Goal: Information Seeking & Learning: Learn about a topic

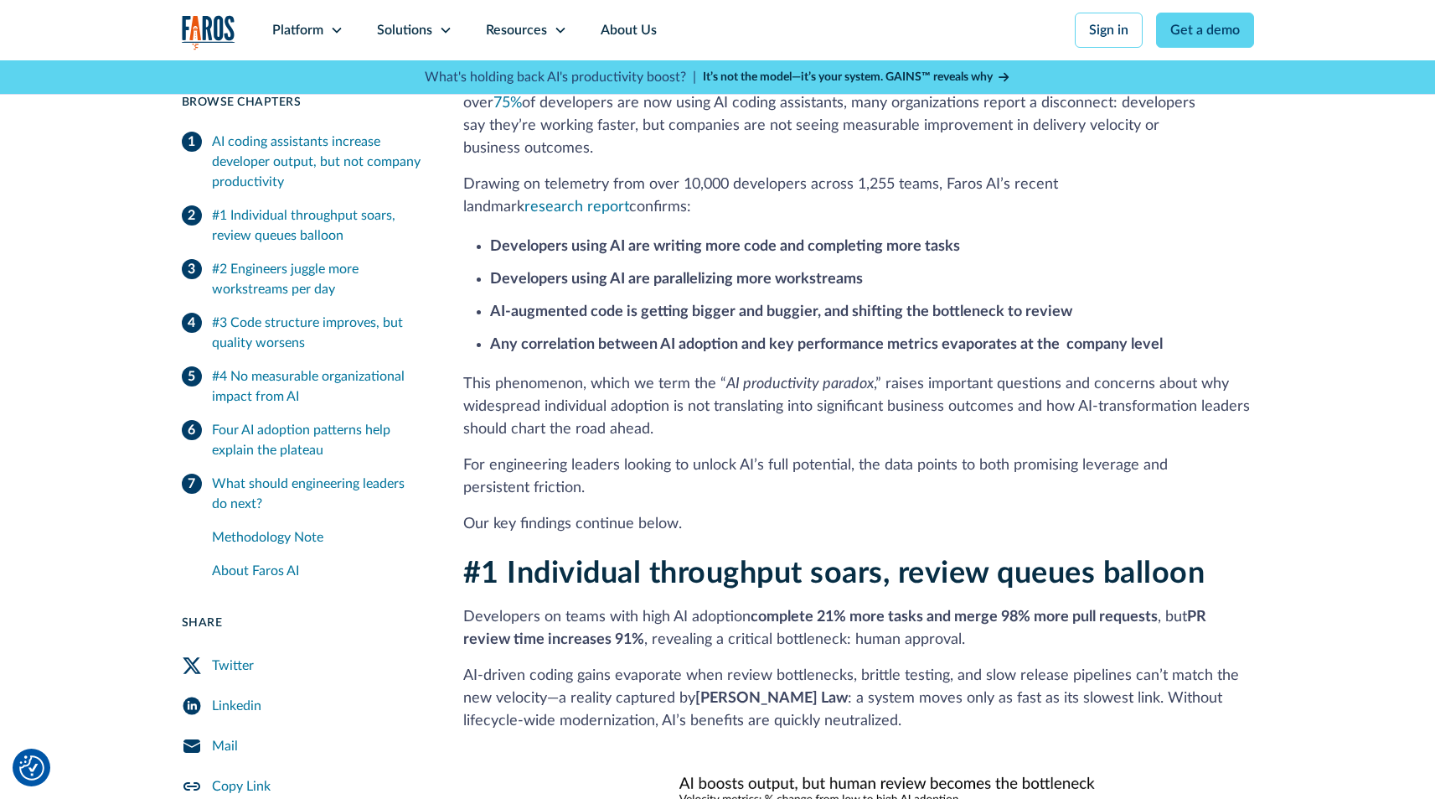
scroll to position [568, 0]
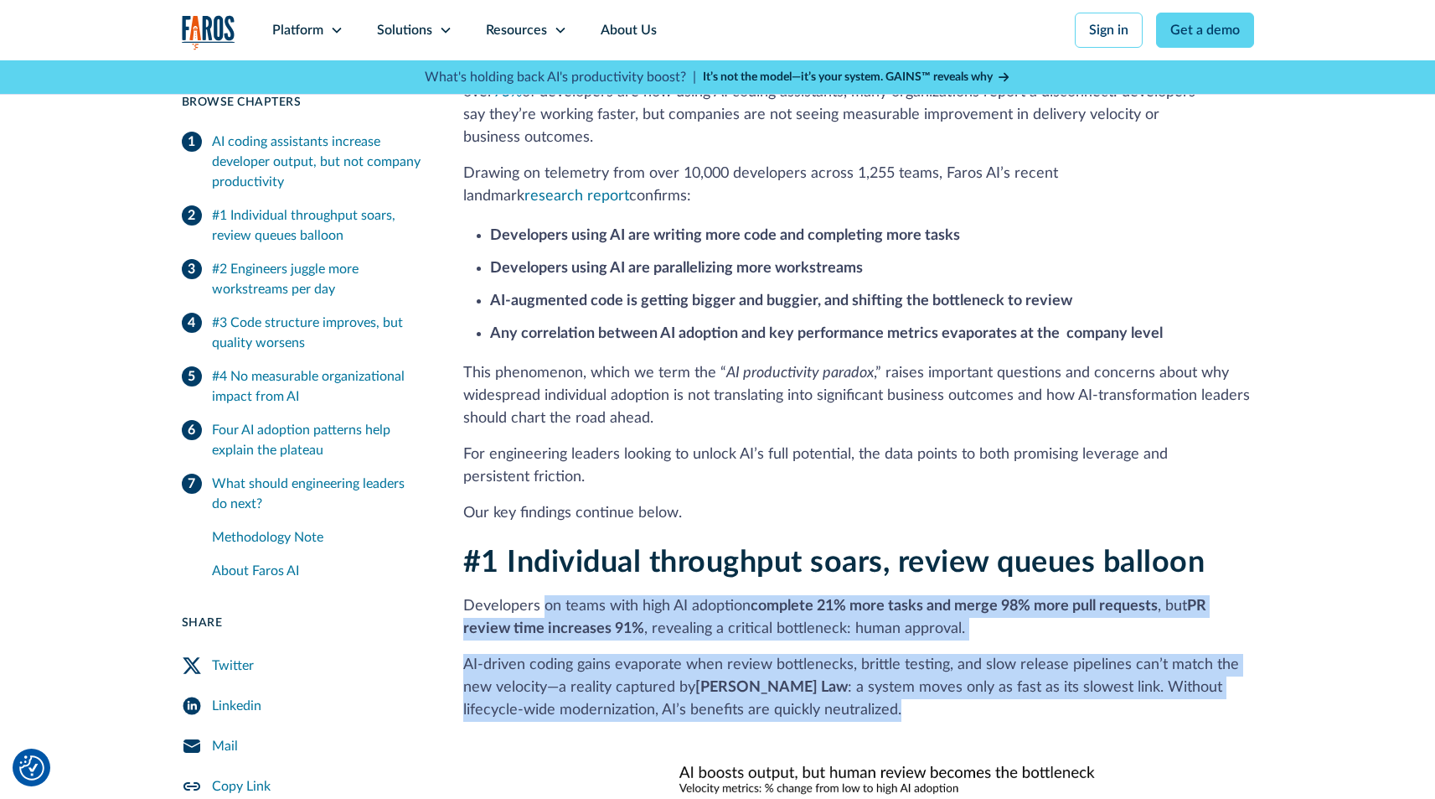
drag, startPoint x: 545, startPoint y: 585, endPoint x: 890, endPoint y: 686, distance: 359.8
click at [887, 686] on div "#1 Individual throughput soars, review queues balloon Developers on teams with …" at bounding box center [858, 807] width 791 height 525
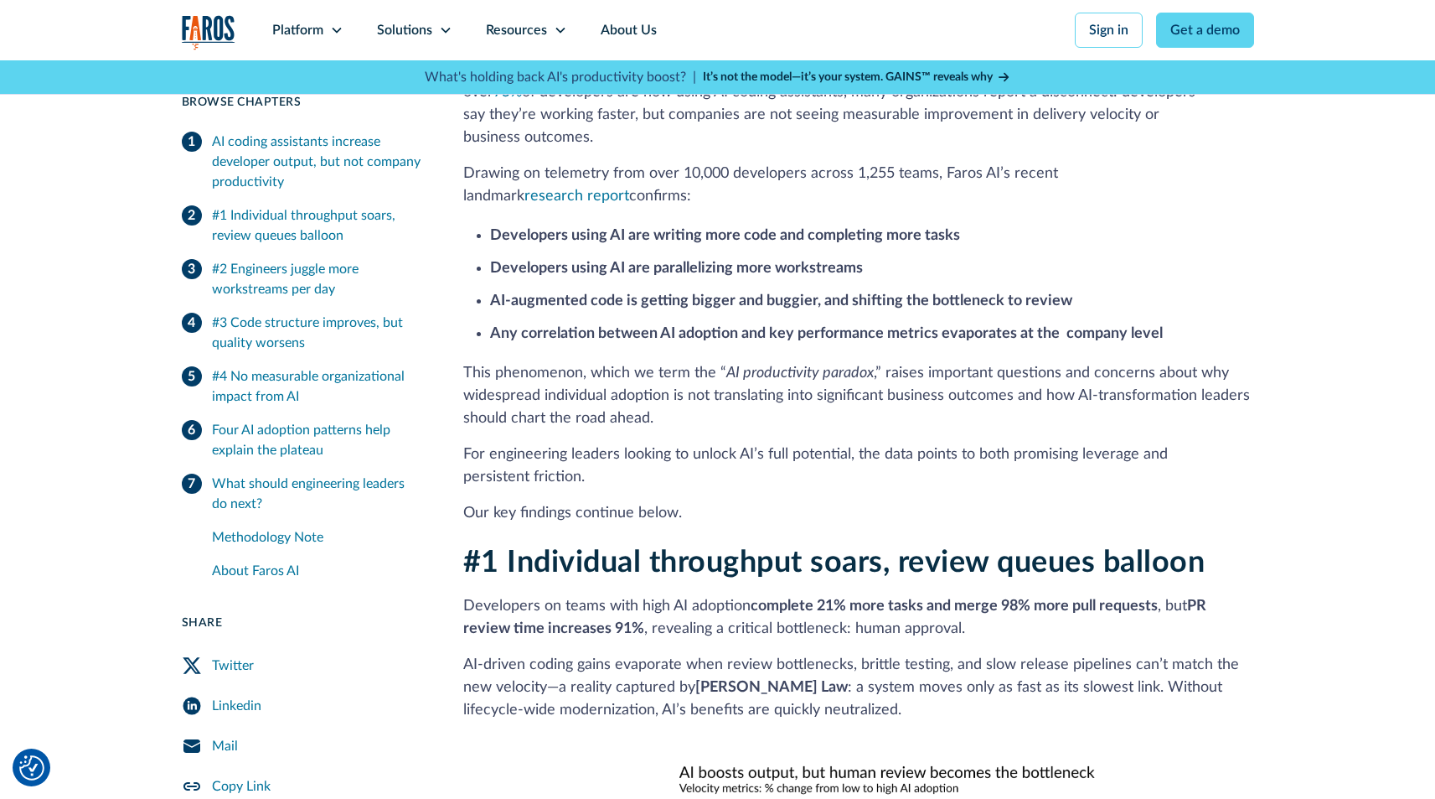
click at [892, 686] on p "AI‑driven coding gains evaporate when review bottlenecks, brittle testing, and …" at bounding box center [858, 688] width 791 height 68
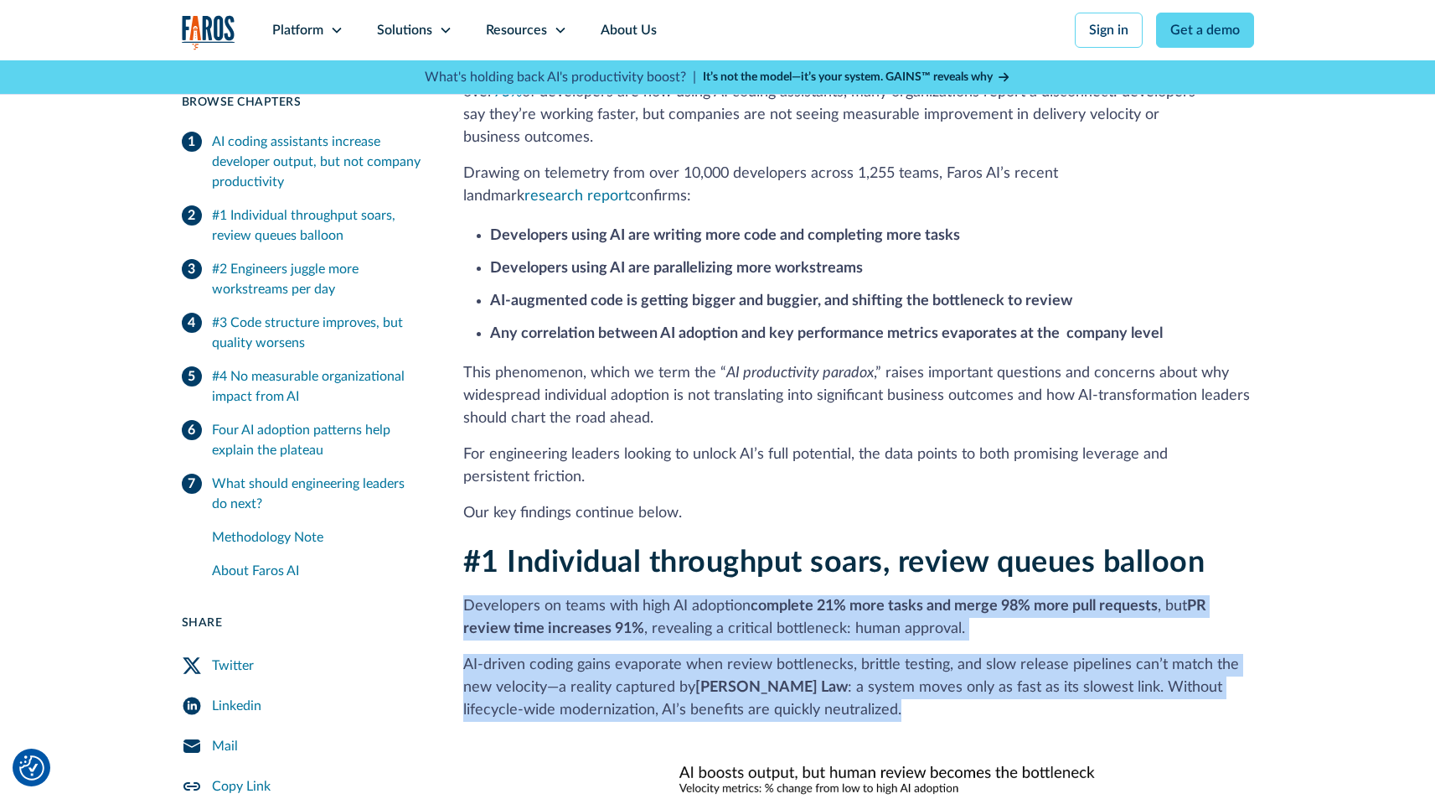
drag, startPoint x: 914, startPoint y: 686, endPoint x: 451, endPoint y: 574, distance: 476.8
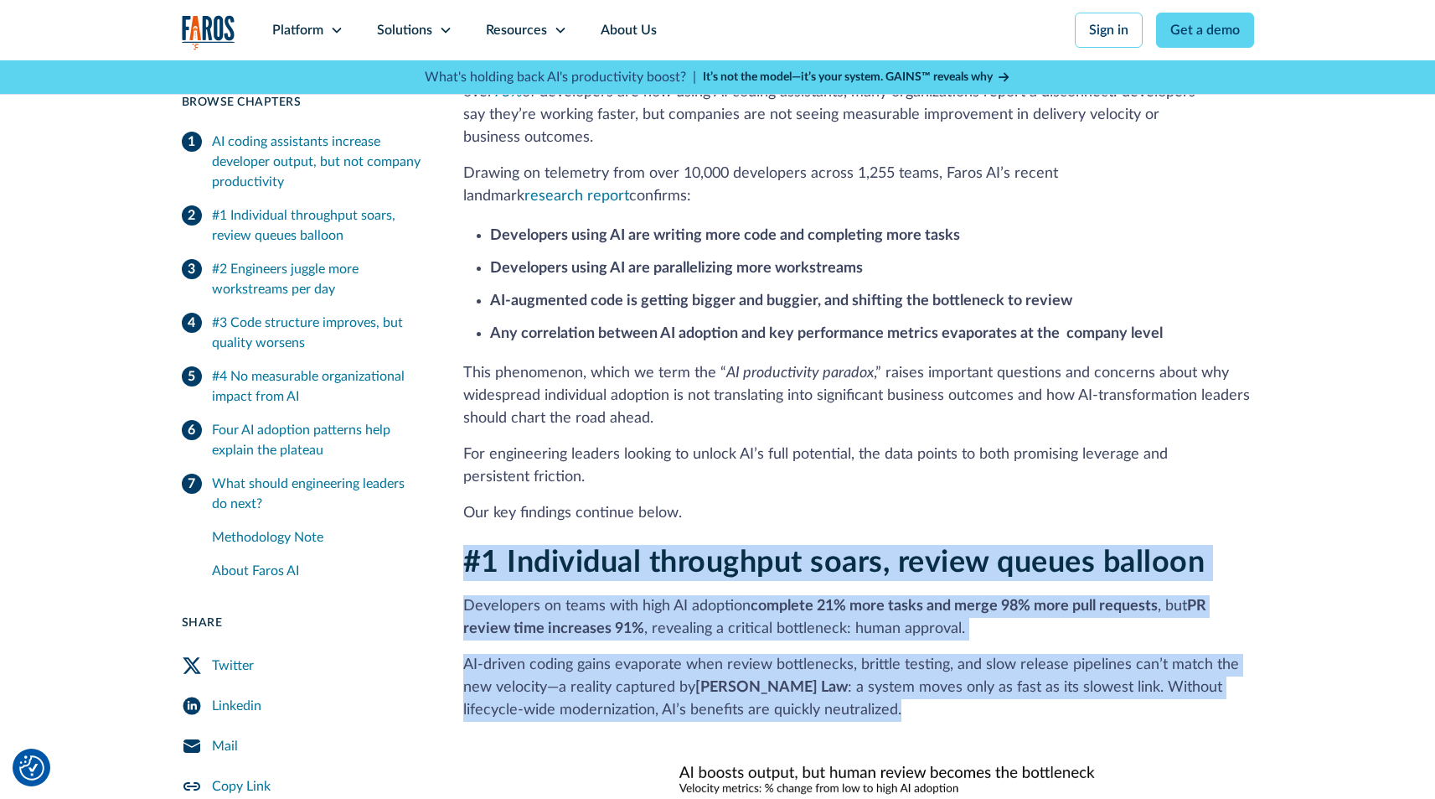
drag, startPoint x: 456, startPoint y: 532, endPoint x: 869, endPoint y: 681, distance: 439.2
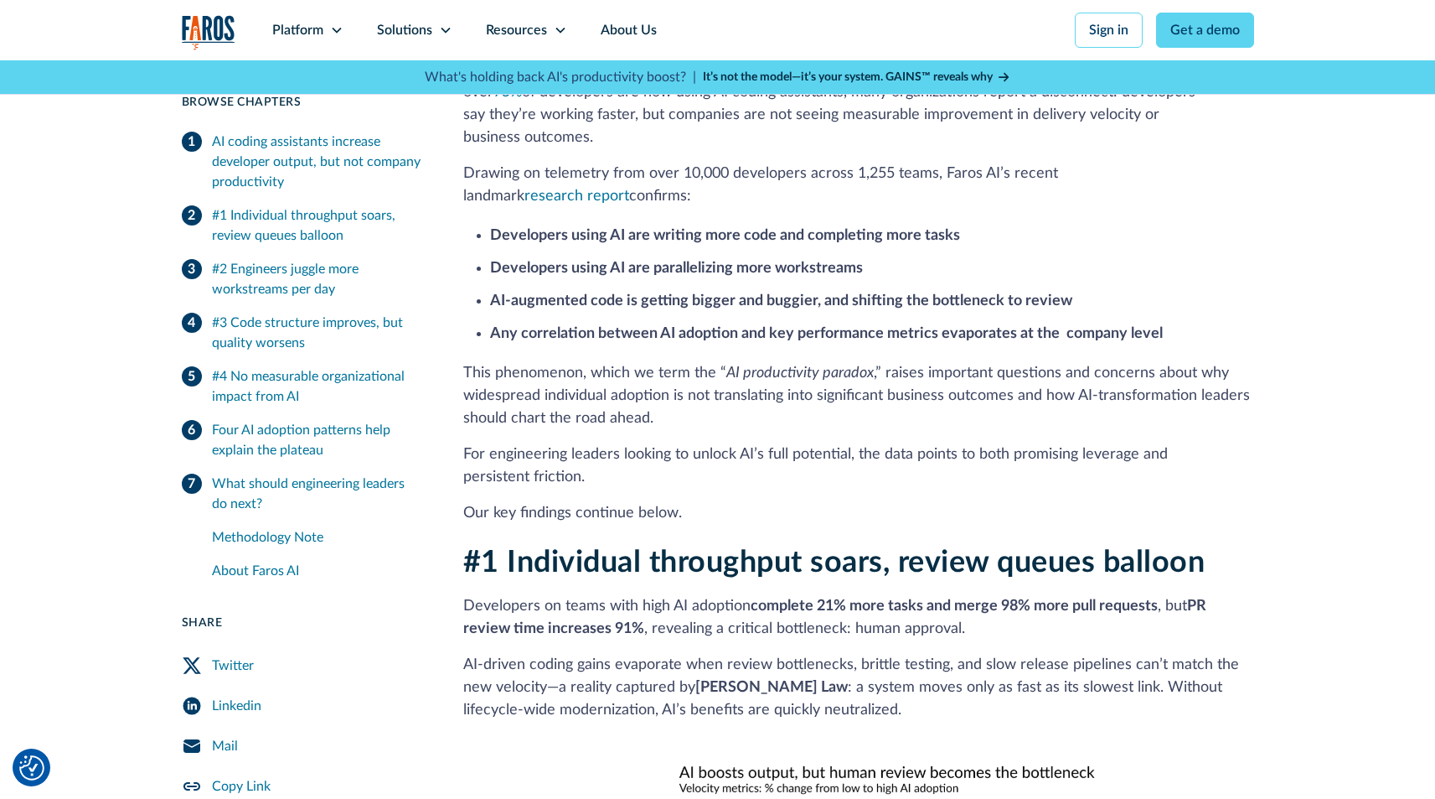
drag, startPoint x: 869, startPoint y: 681, endPoint x: 919, endPoint y: 693, distance: 51.6
click at [884, 687] on p "AI‑driven coding gains evaporate when review bottlenecks, brittle testing, and …" at bounding box center [858, 688] width 791 height 68
drag, startPoint x: 919, startPoint y: 693, endPoint x: 450, endPoint y: 500, distance: 507.3
click at [467, 502] on p "Our key findings continue below." at bounding box center [858, 513] width 791 height 23
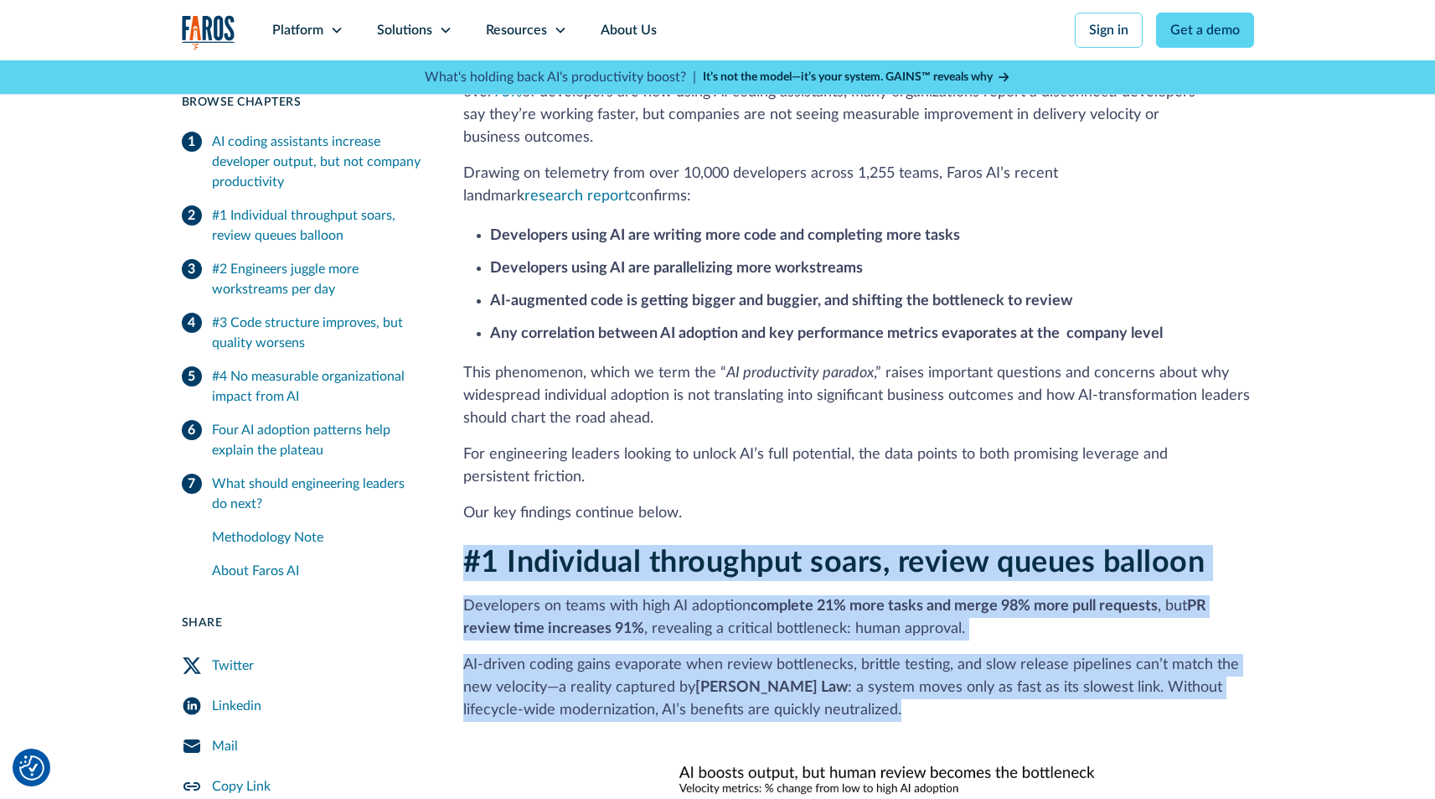
drag, startPoint x: 447, startPoint y: 531, endPoint x: 943, endPoint y: 695, distance: 522.3
drag, startPoint x: 943, startPoint y: 694, endPoint x: 447, endPoint y: 523, distance: 525.5
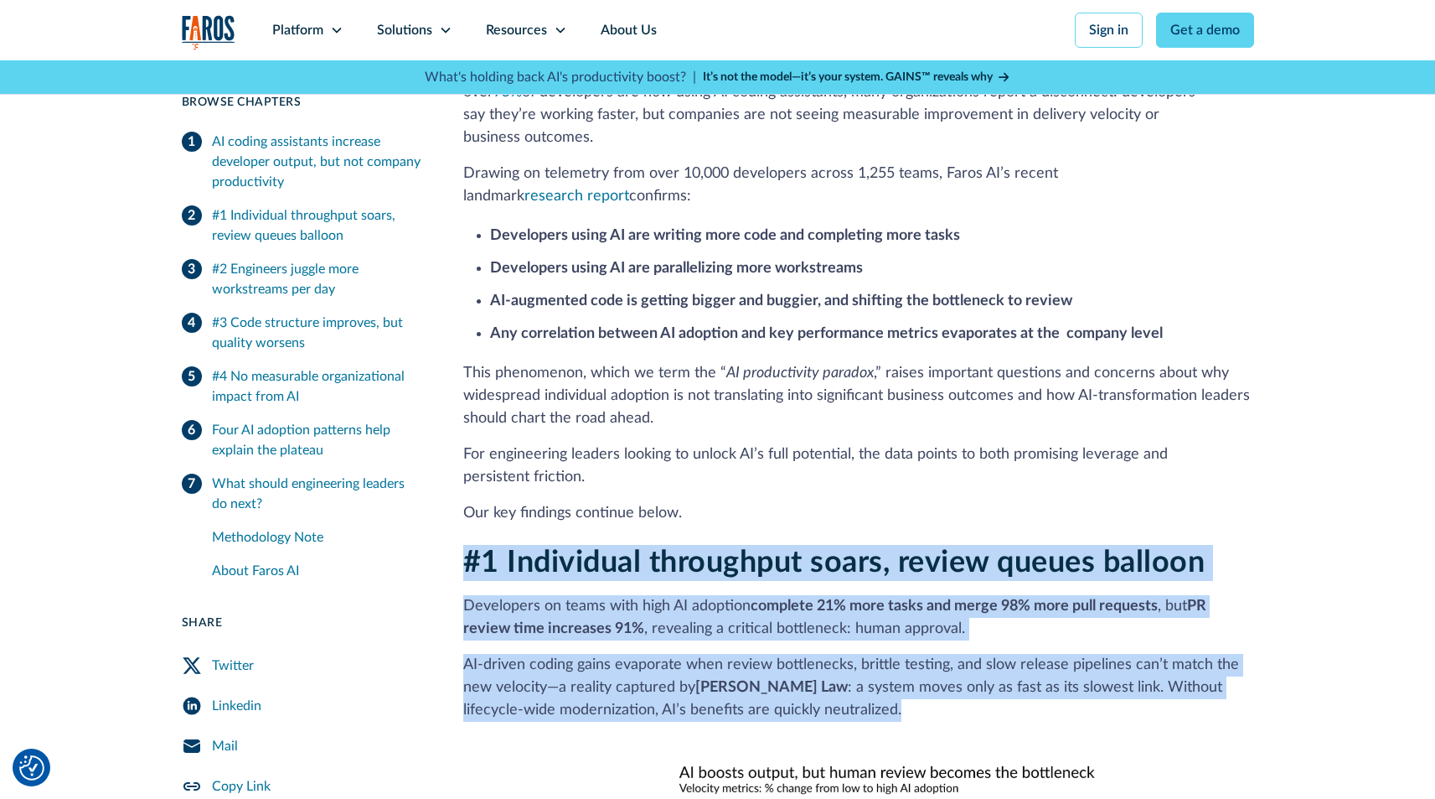
drag, startPoint x: 449, startPoint y: 534, endPoint x: 863, endPoint y: 678, distance: 438.3
click at [863, 678] on p "AI‑driven coding gains evaporate when review bottlenecks, brittle testing, and …" at bounding box center [858, 688] width 791 height 68
drag, startPoint x: 869, startPoint y: 684, endPoint x: 446, endPoint y: 538, distance: 447.6
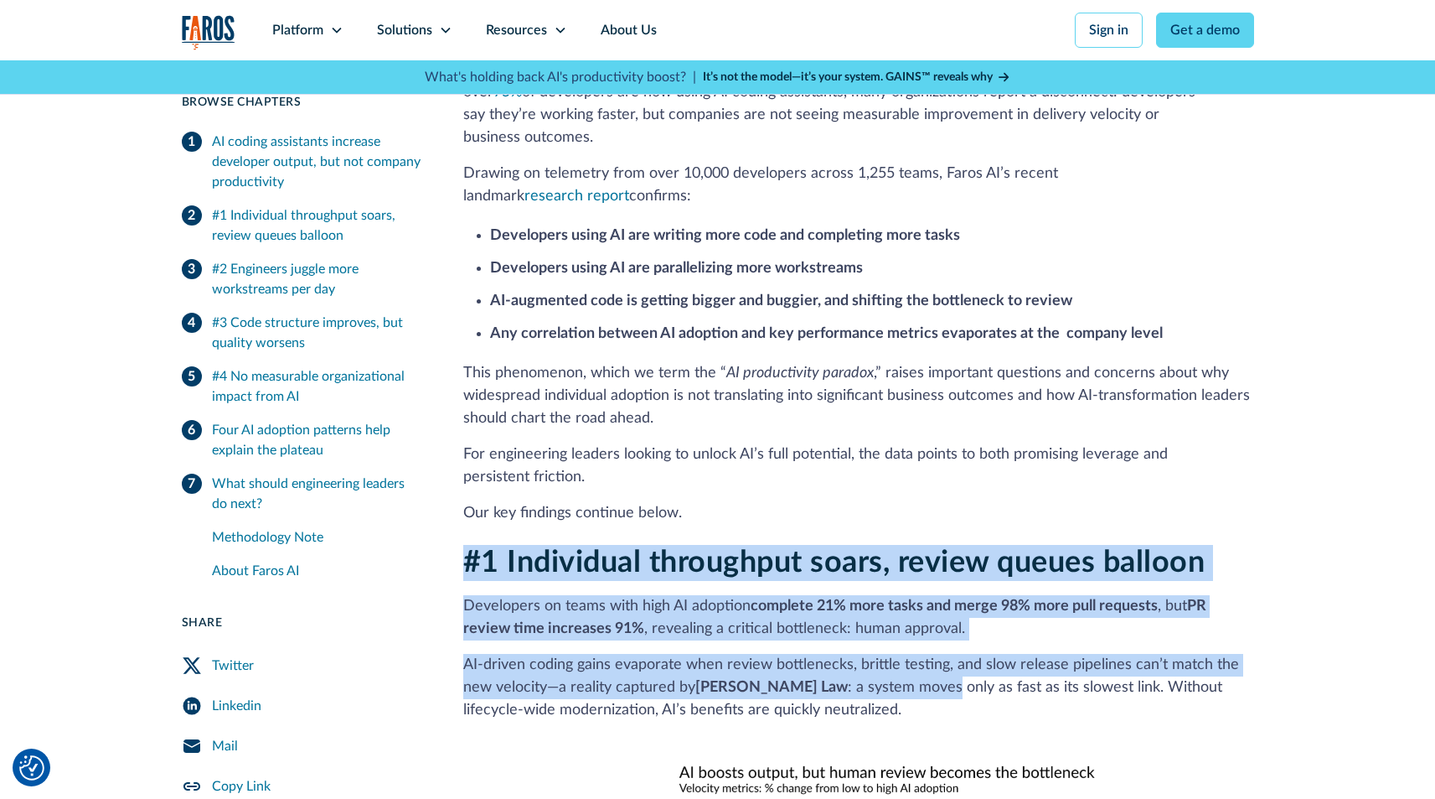
drag, startPoint x: 466, startPoint y: 551, endPoint x: 856, endPoint y: 670, distance: 408.2
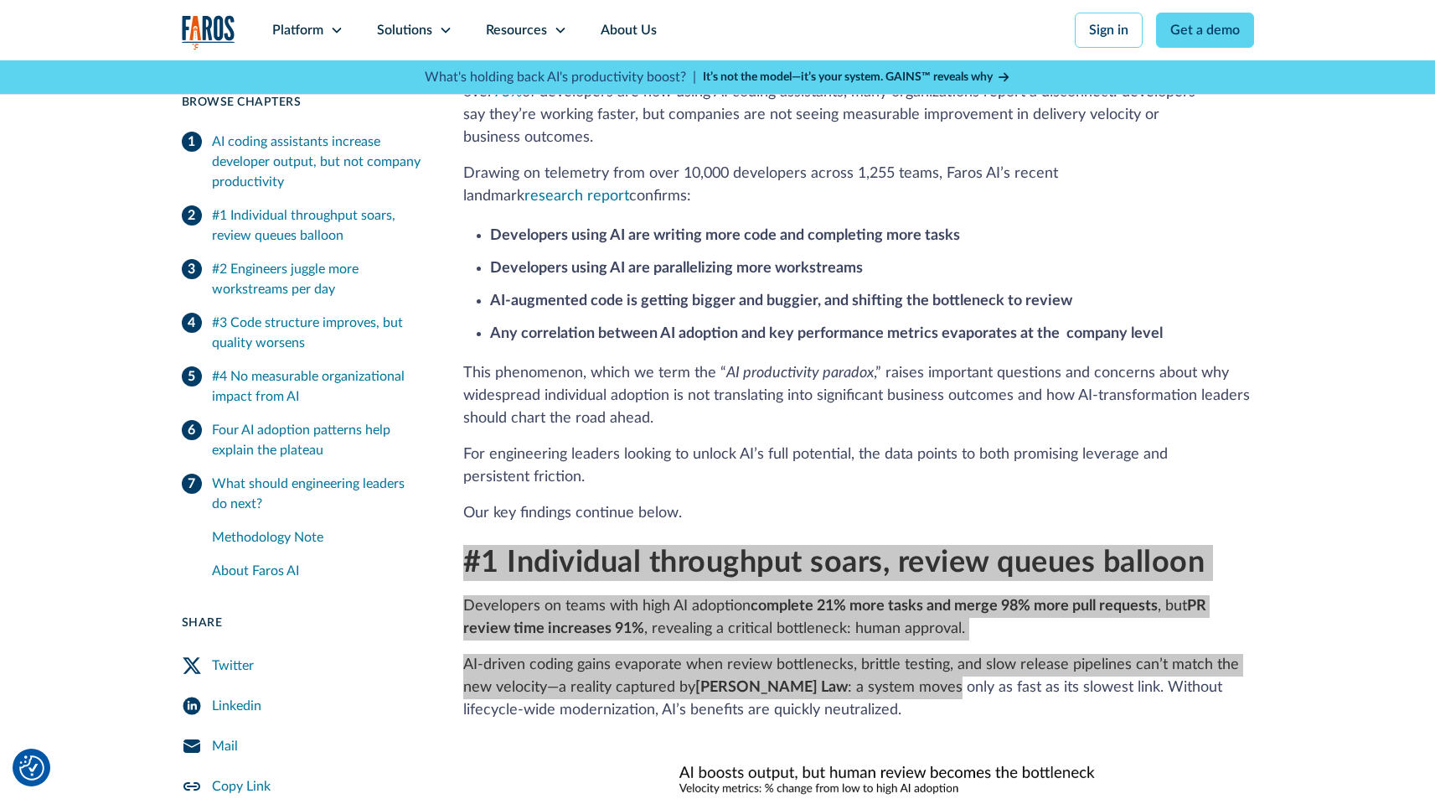
scroll to position [579, 0]
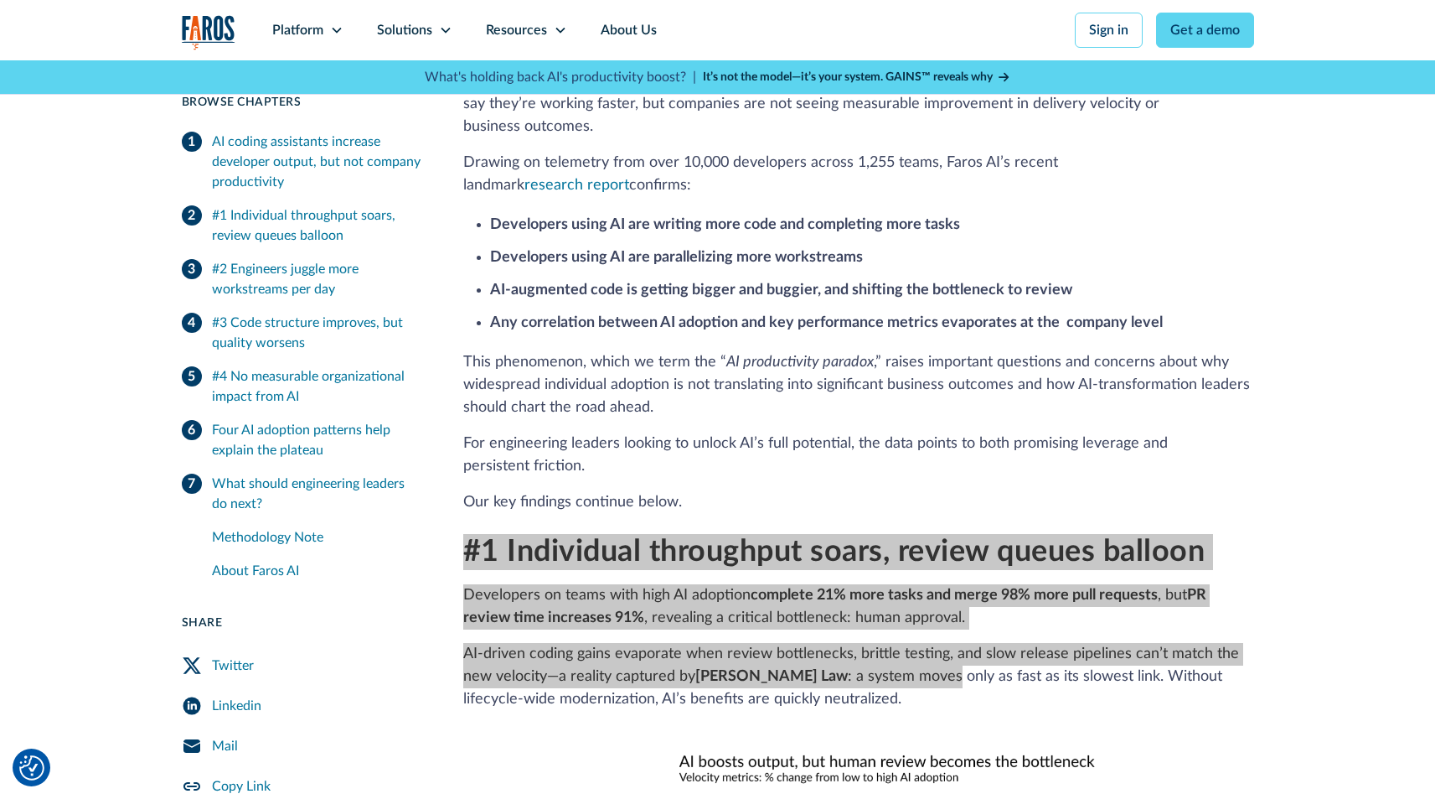
click at [720, 586] on p "Developers on teams with high AI adoption complete 21% more tasks and merge 98%…" at bounding box center [858, 606] width 791 height 45
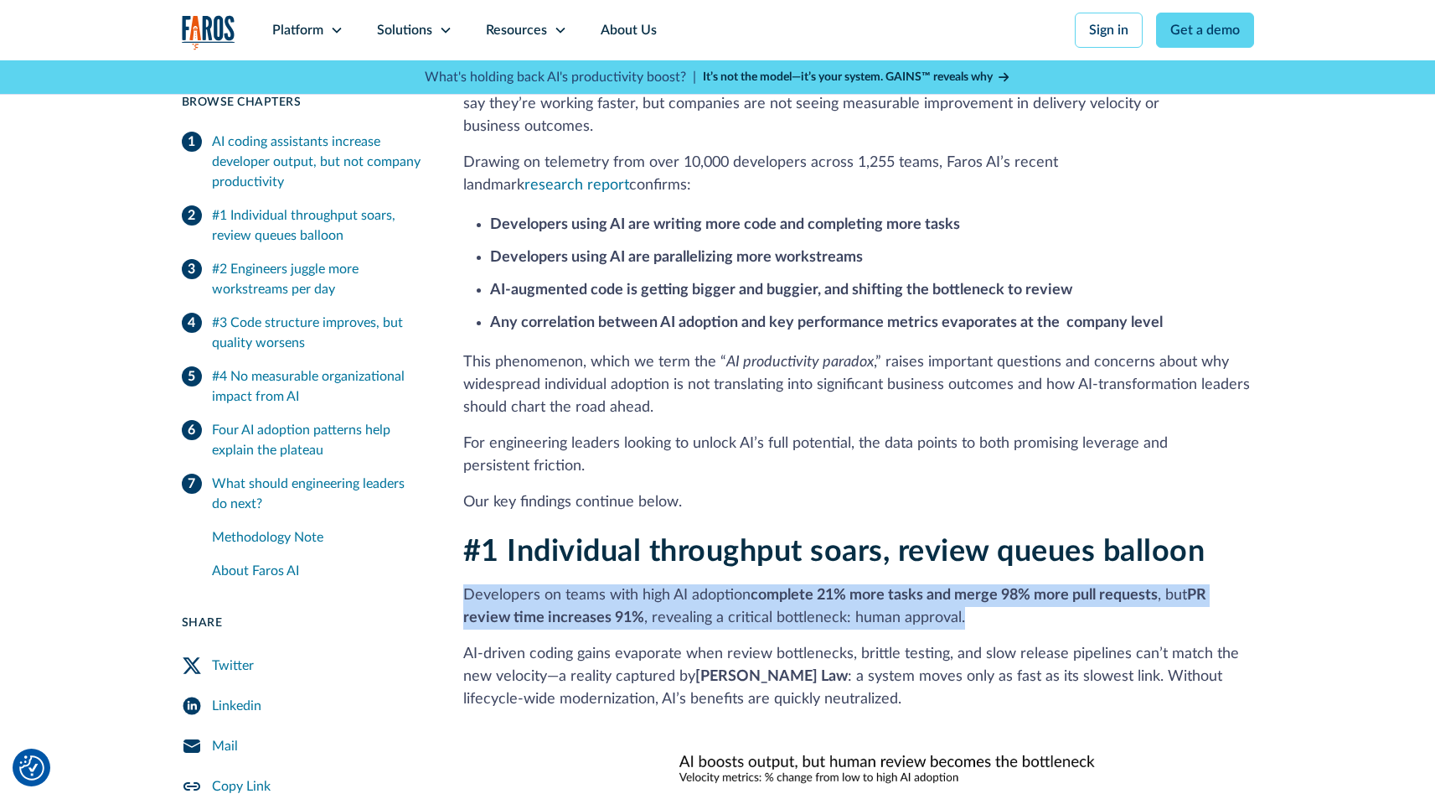
drag, startPoint x: 535, startPoint y: 566, endPoint x: 864, endPoint y: 675, distance: 346.8
click at [864, 675] on div "#1 Individual throughput soars, review queues balloon Developers on teams with …" at bounding box center [858, 796] width 791 height 525
click at [807, 653] on p "AI‑driven coding gains evaporate when review bottlenecks, brittle testing, and …" at bounding box center [858, 677] width 791 height 68
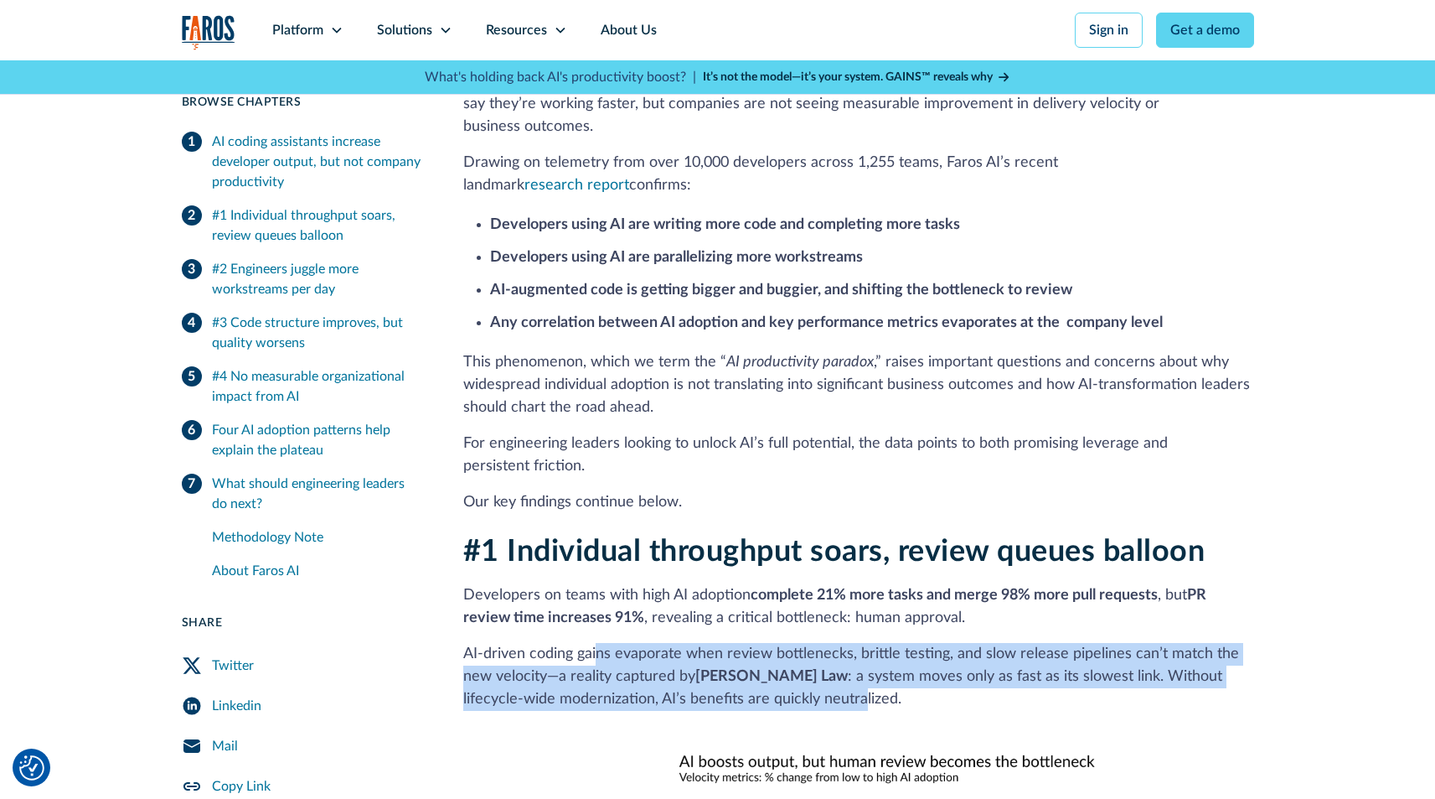
drag, startPoint x: 802, startPoint y: 664, endPoint x: 595, endPoint y: 623, distance: 211.0
click at [595, 643] on p "AI‑driven coding gains evaporate when review bottlenecks, brittle testing, and …" at bounding box center [858, 677] width 791 height 68
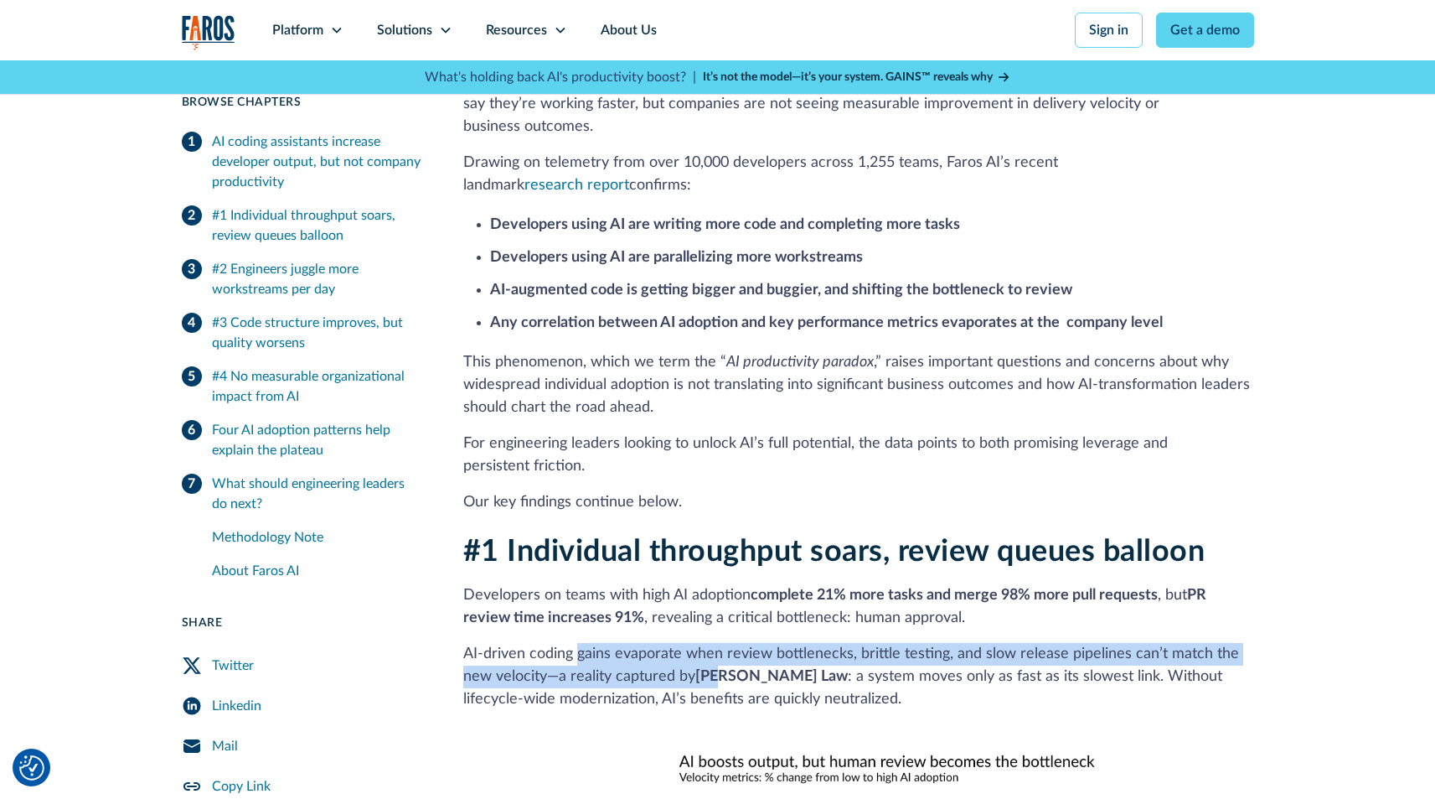
drag, startPoint x: 576, startPoint y: 623, endPoint x: 730, endPoint y: 661, distance: 158.9
click at [728, 662] on p "AI‑driven coding gains evaporate when review bottlenecks, brittle testing, and …" at bounding box center [858, 677] width 791 height 68
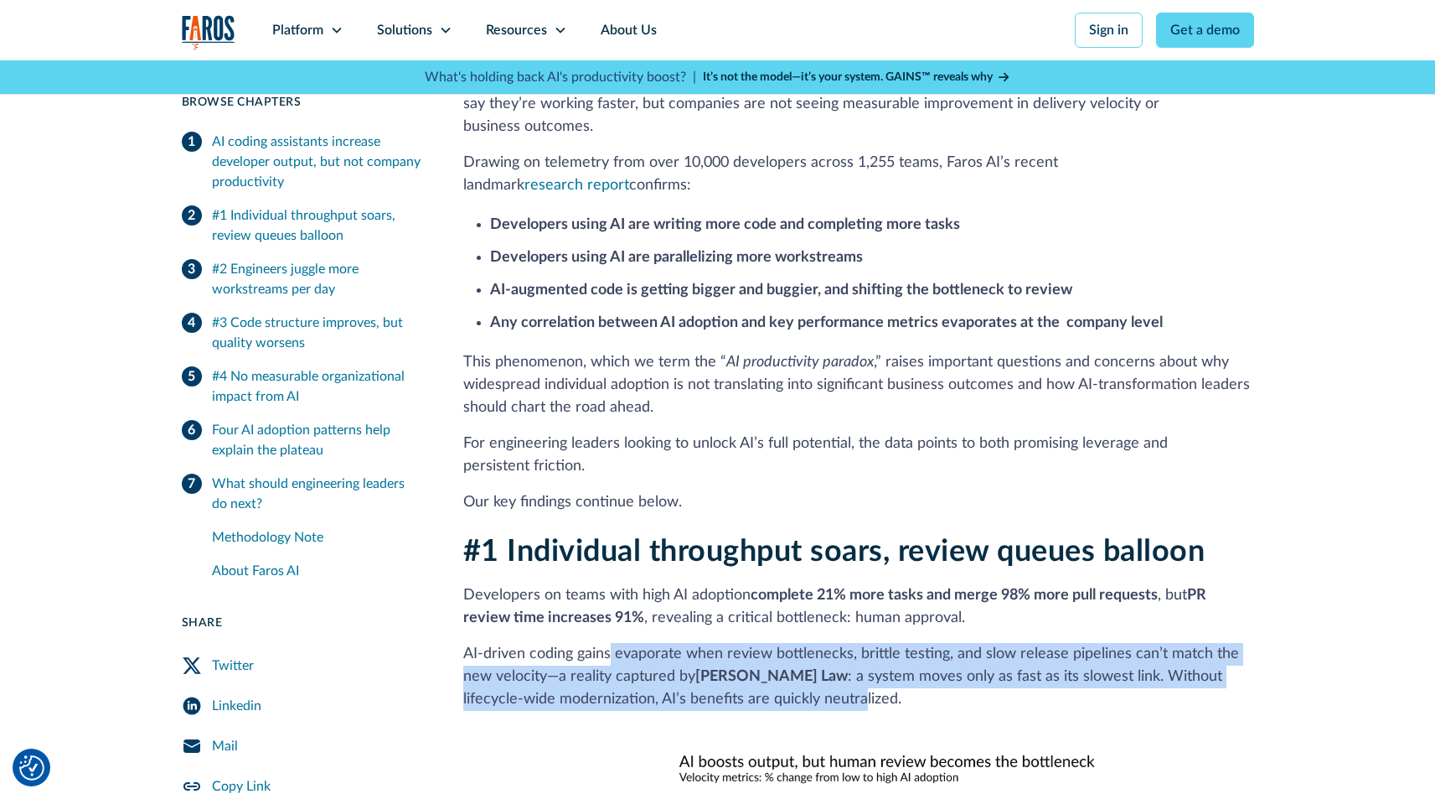
drag, startPoint x: 803, startPoint y: 674, endPoint x: 607, endPoint y: 632, distance: 199.7
click at [607, 643] on p "AI‑driven coding gains evaporate when review bottlenecks, brittle testing, and …" at bounding box center [858, 677] width 791 height 68
drag, startPoint x: 533, startPoint y: 632, endPoint x: 760, endPoint y: 669, distance: 230.0
click at [755, 669] on p "AI‑driven coding gains evaporate when review bottlenecks, brittle testing, and …" at bounding box center [858, 677] width 791 height 68
drag, startPoint x: 772, startPoint y: 669, endPoint x: 550, endPoint y: 638, distance: 224.1
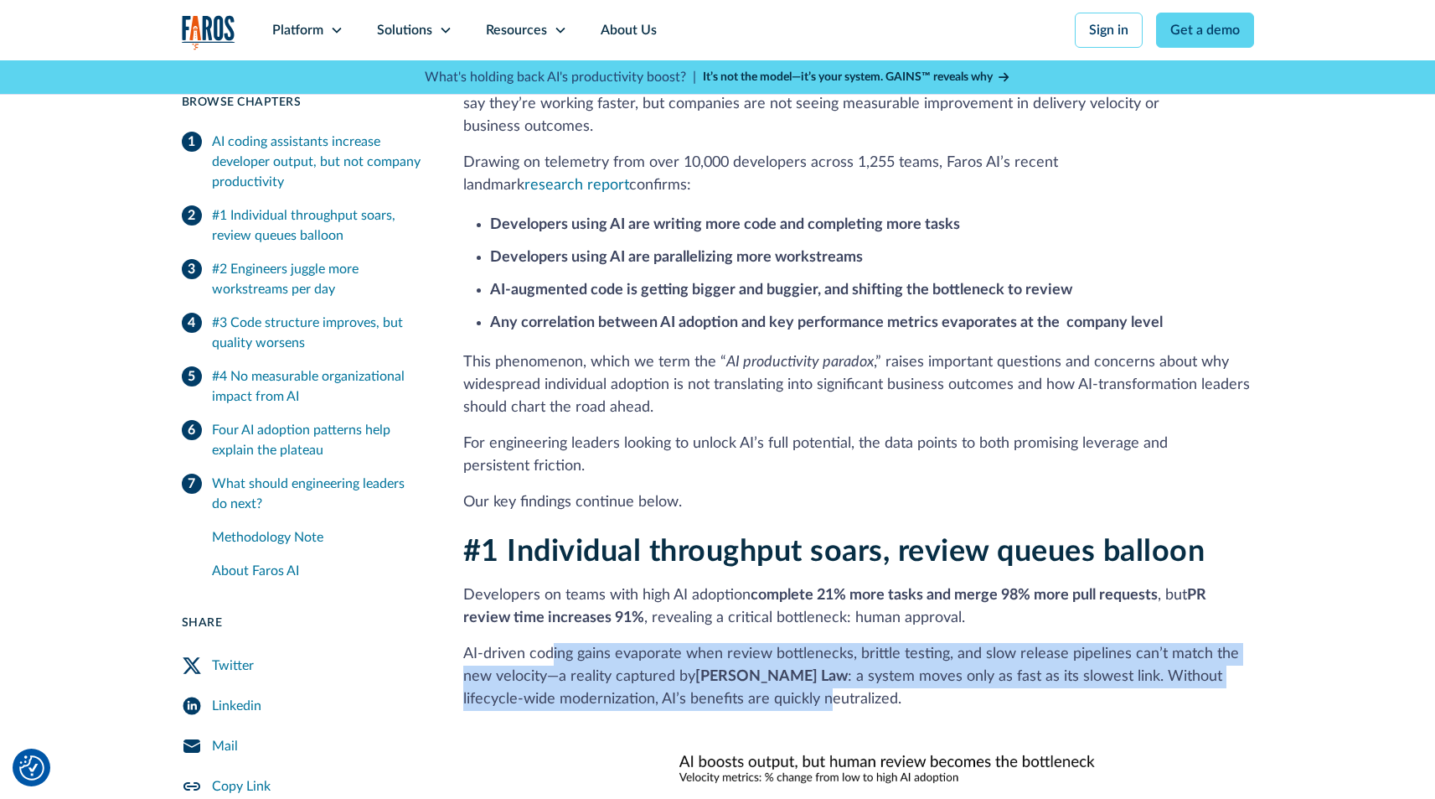
click at [551, 643] on p "AI‑driven coding gains evaporate when review bottlenecks, brittle testing, and …" at bounding box center [858, 677] width 791 height 68
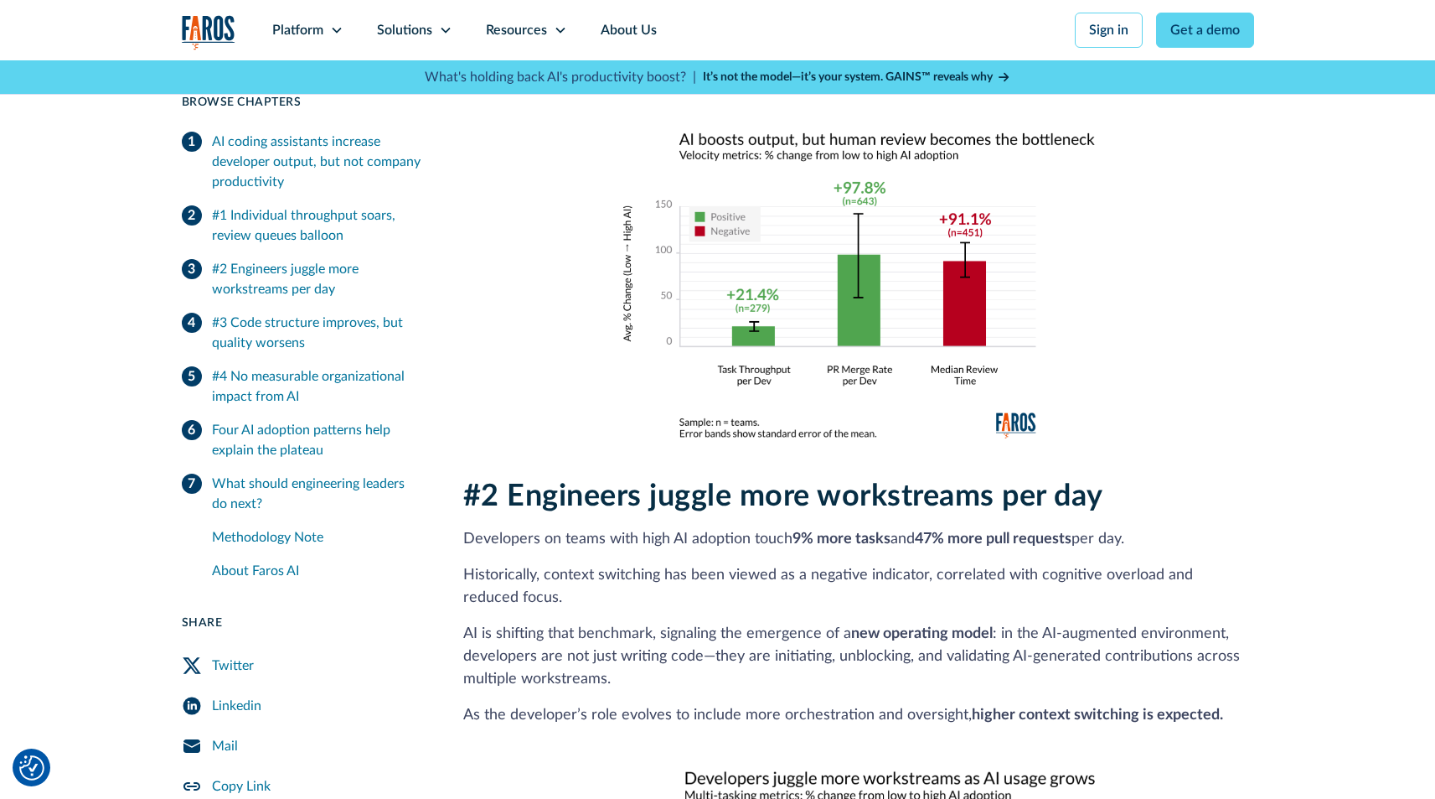
scroll to position [1223, 0]
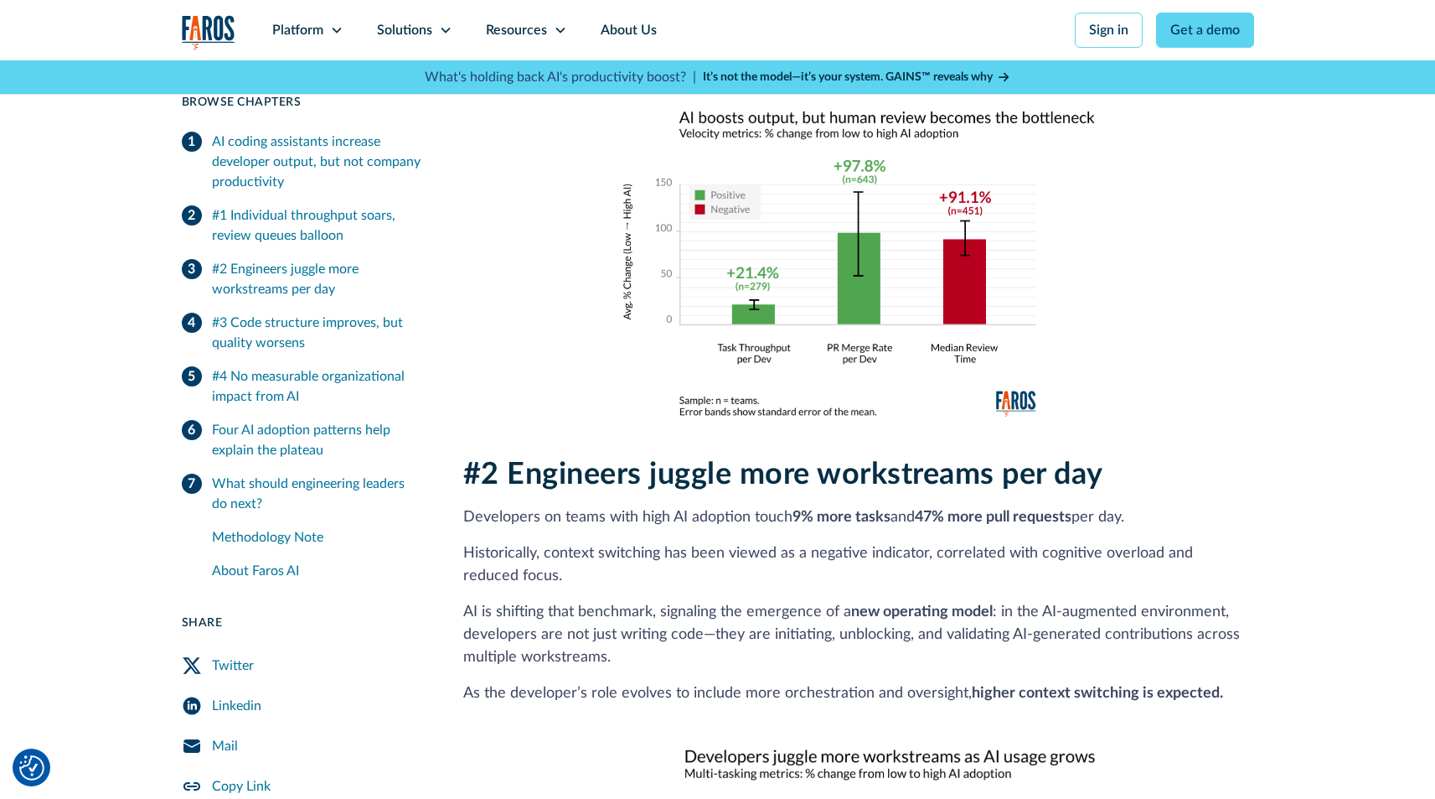
drag, startPoint x: 474, startPoint y: 482, endPoint x: 670, endPoint y: 638, distance: 251.0
click at [670, 638] on div "#2 Engineers juggle more workstreams per day Developers on teams with high AI a…" at bounding box center [858, 759] width 791 height 604
click at [670, 638] on p "AI is shifting that benchmark, signaling the emergence of a new operating model…" at bounding box center [858, 635] width 791 height 68
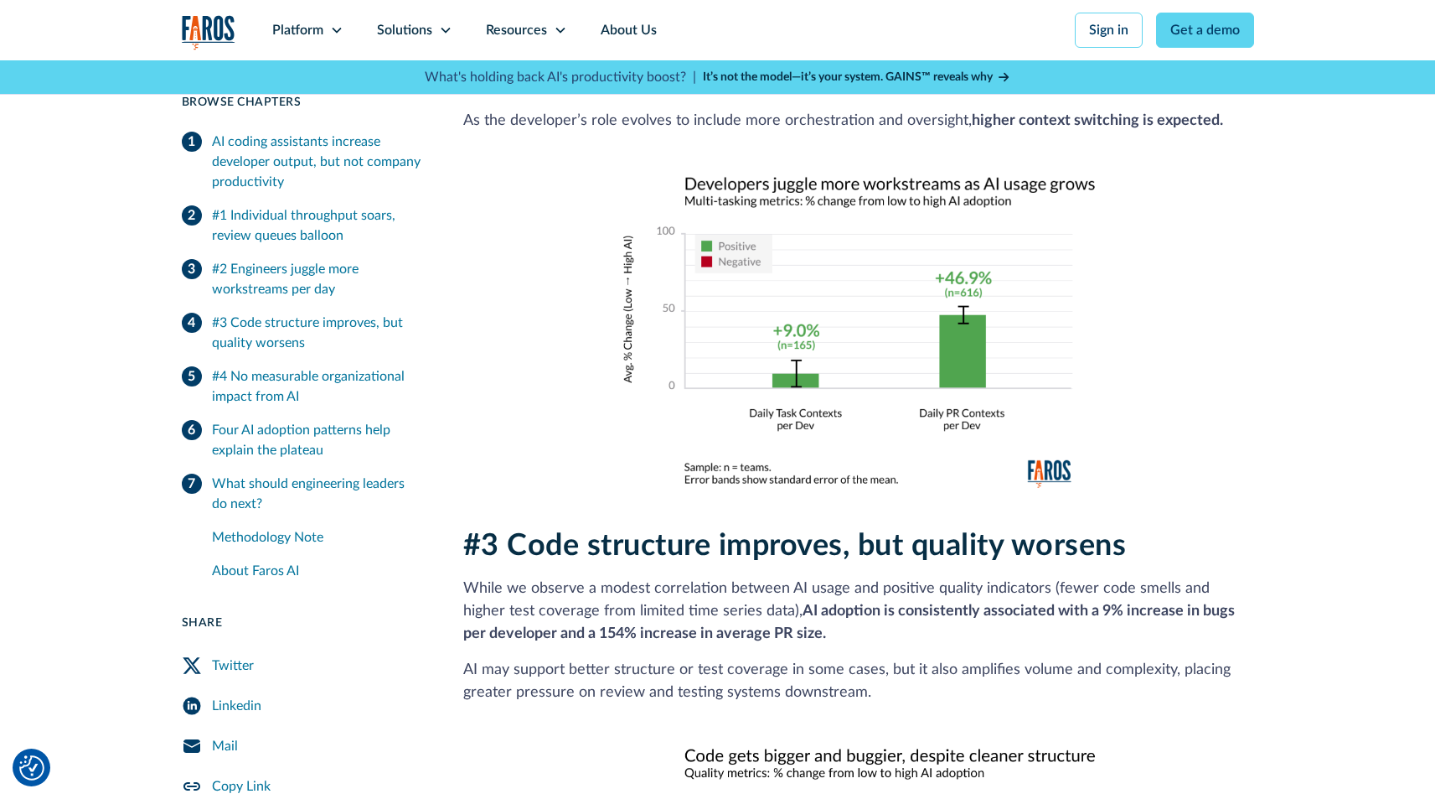
scroll to position [1827, 0]
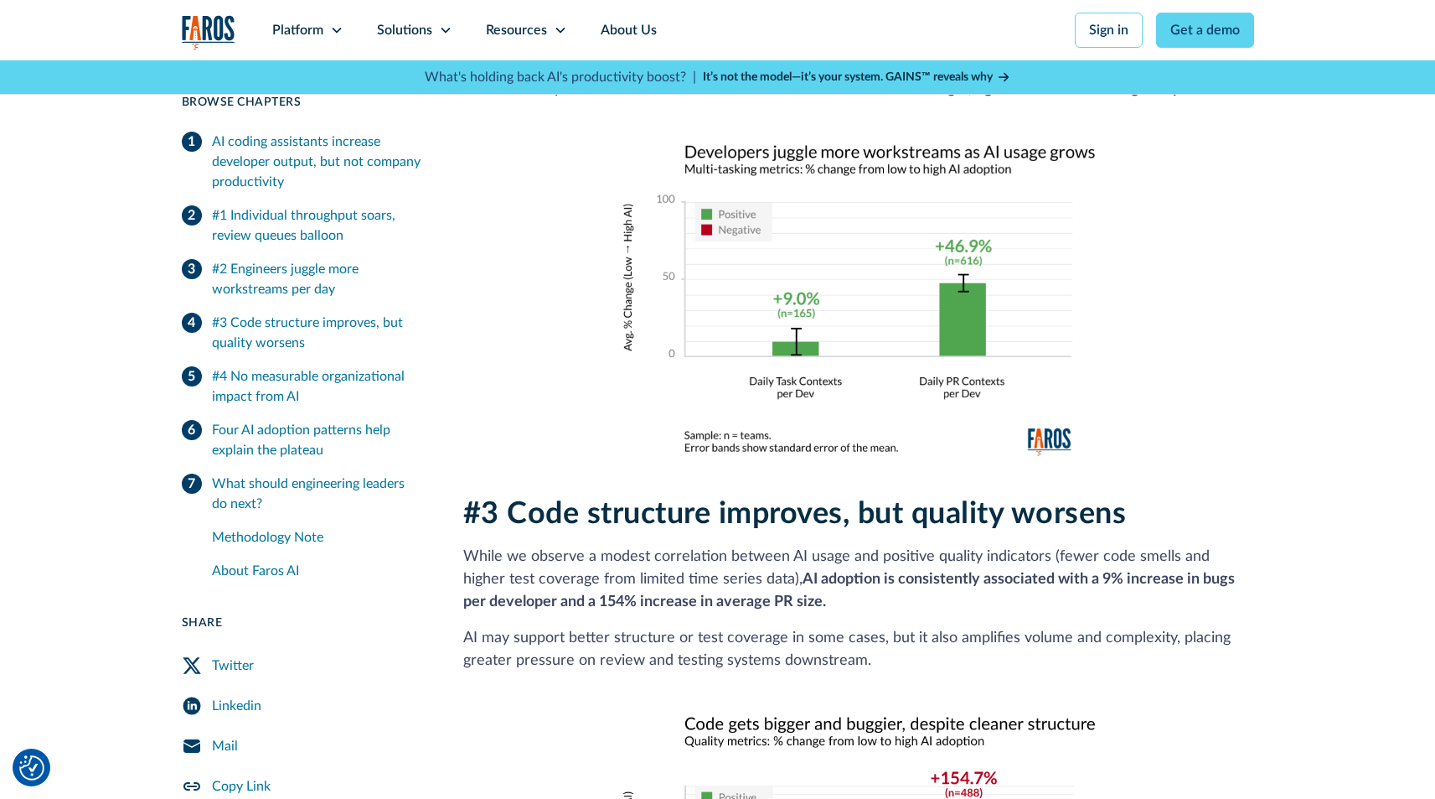
drag, startPoint x: 464, startPoint y: 529, endPoint x: 913, endPoint y: 646, distance: 464.2
click at [913, 646] on div "#3 Code structure improves, but quality worsens While we observe a modest corre…" at bounding box center [858, 758] width 791 height 525
click at [916, 646] on p "AI may support better structure or test coverage in some cases, but it also amp…" at bounding box center [858, 649] width 791 height 45
drag, startPoint x: 916, startPoint y: 646, endPoint x: 451, endPoint y: 538, distance: 477.4
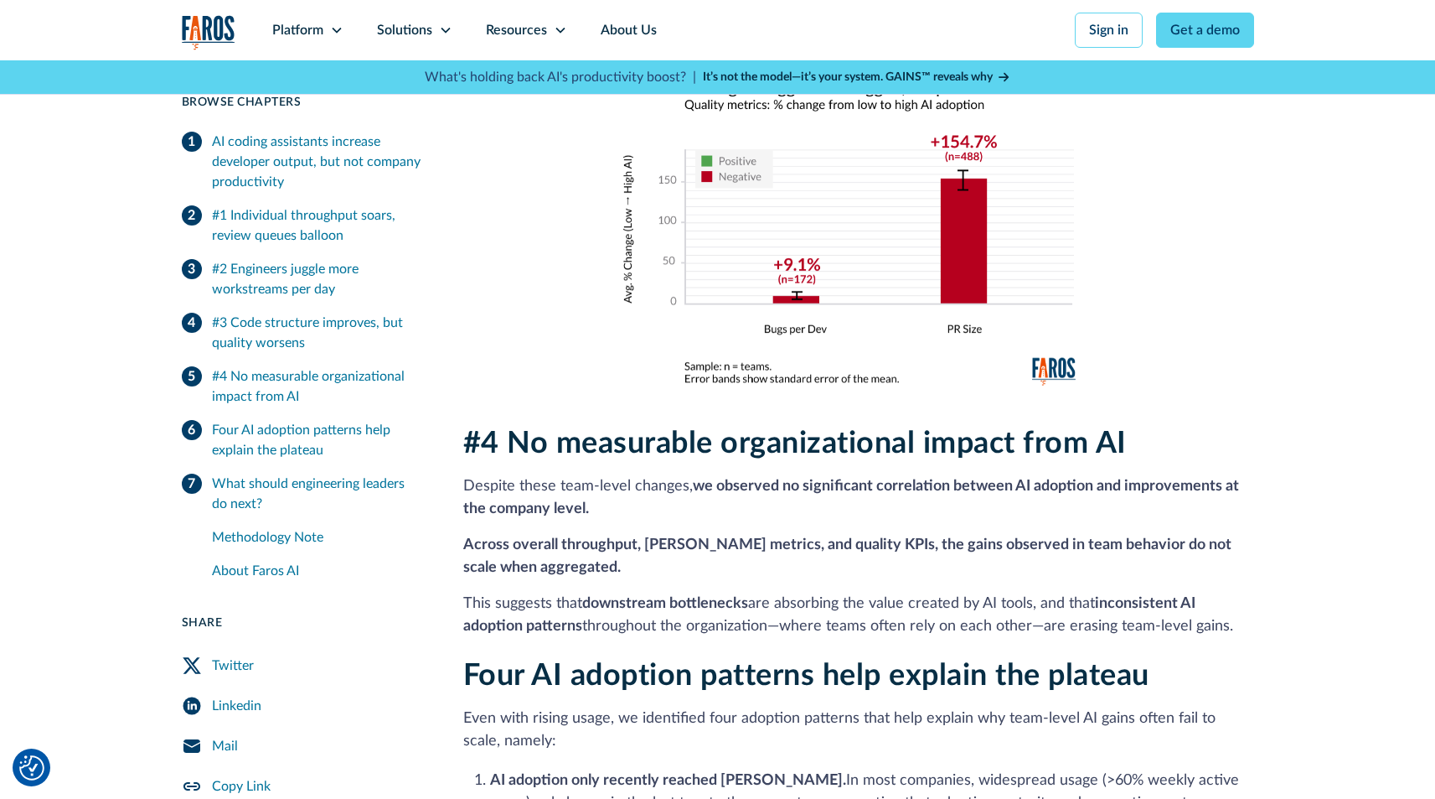
scroll to position [2568, 0]
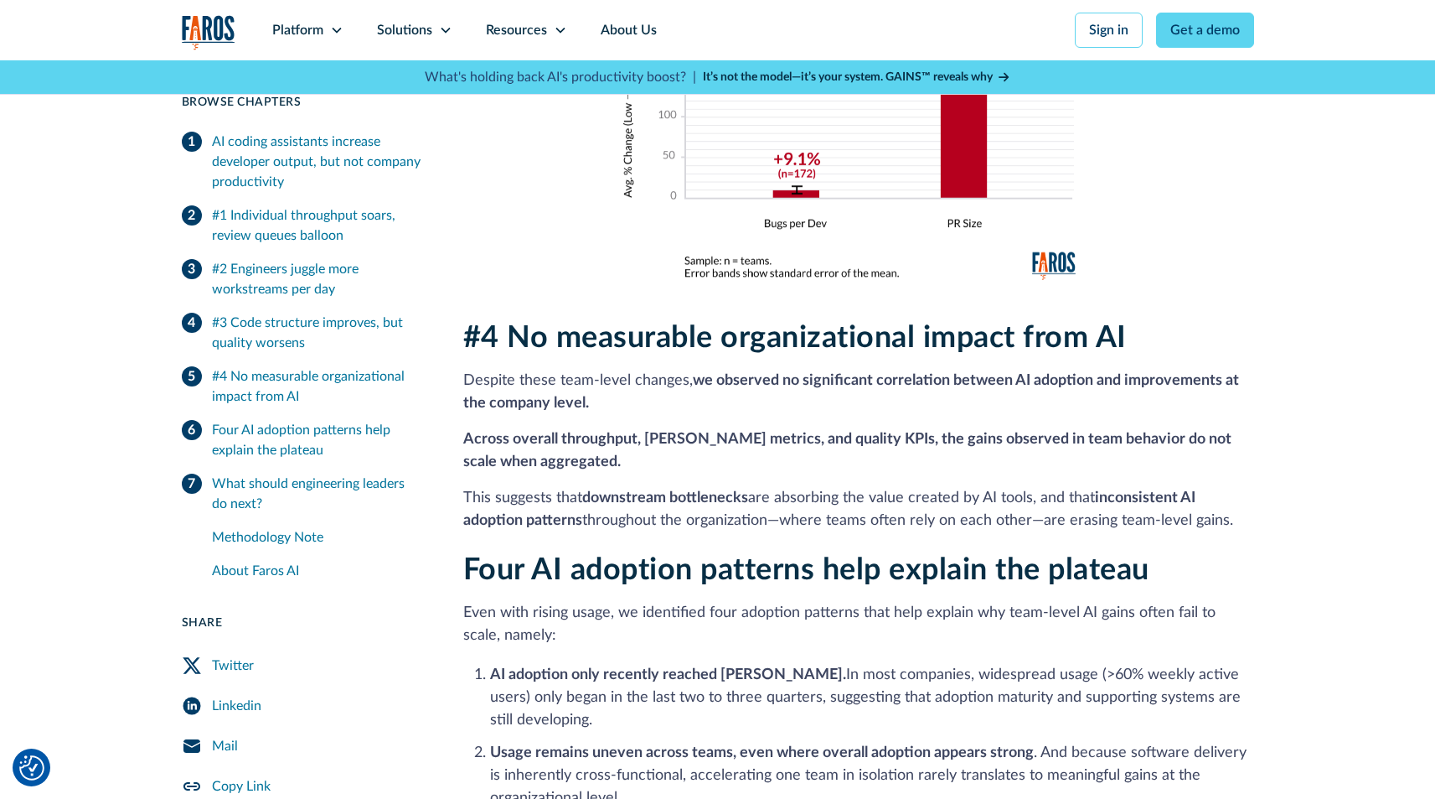
drag, startPoint x: 465, startPoint y: 312, endPoint x: 1251, endPoint y: 500, distance: 808.3
click at [1251, 500] on div "#4 No measurable organizational impact from AI Despite these team-level changes…" at bounding box center [858, 426] width 791 height 212
click at [1251, 500] on p "This suggests that downstream bottlenecks are absorbing the value created by AI…" at bounding box center [858, 509] width 791 height 45
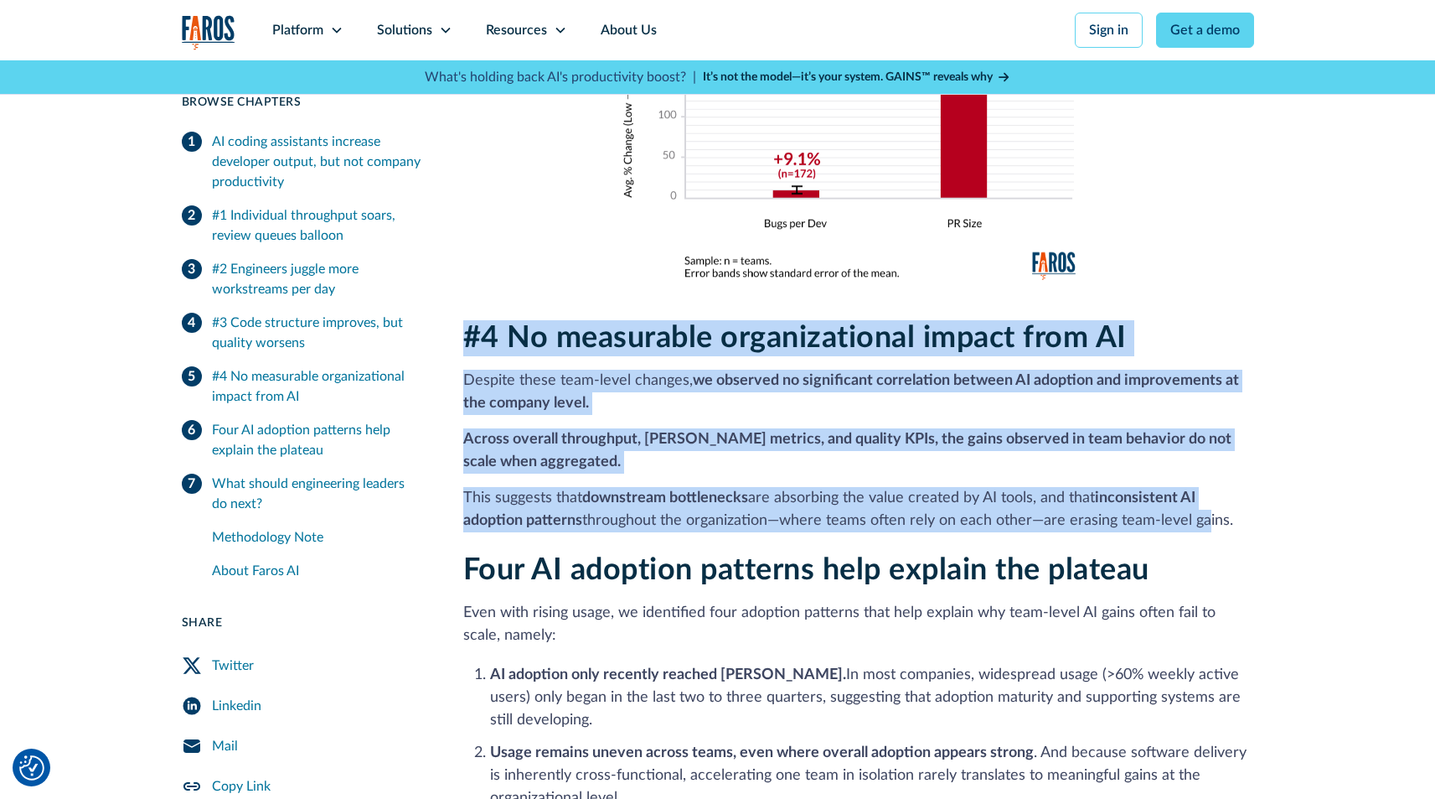
drag, startPoint x: 1175, startPoint y: 489, endPoint x: 463, endPoint y: 319, distance: 732.1
click at [462, 322] on div "7 min read Browse Chapters 7 min read AI coding assistants increase developer o…" at bounding box center [718, 262] width 1073 height 4669
click at [463, 320] on h2 "#4 No measurable organizational impact from AI" at bounding box center [858, 338] width 791 height 36
drag, startPoint x: 482, startPoint y: 332, endPoint x: 1259, endPoint y: 504, distance: 796.3
click at [1259, 504] on div "7 min read Browse Chapters 7 min read AI coding assistants increase developer o…" at bounding box center [717, 262] width 1435 height 4749
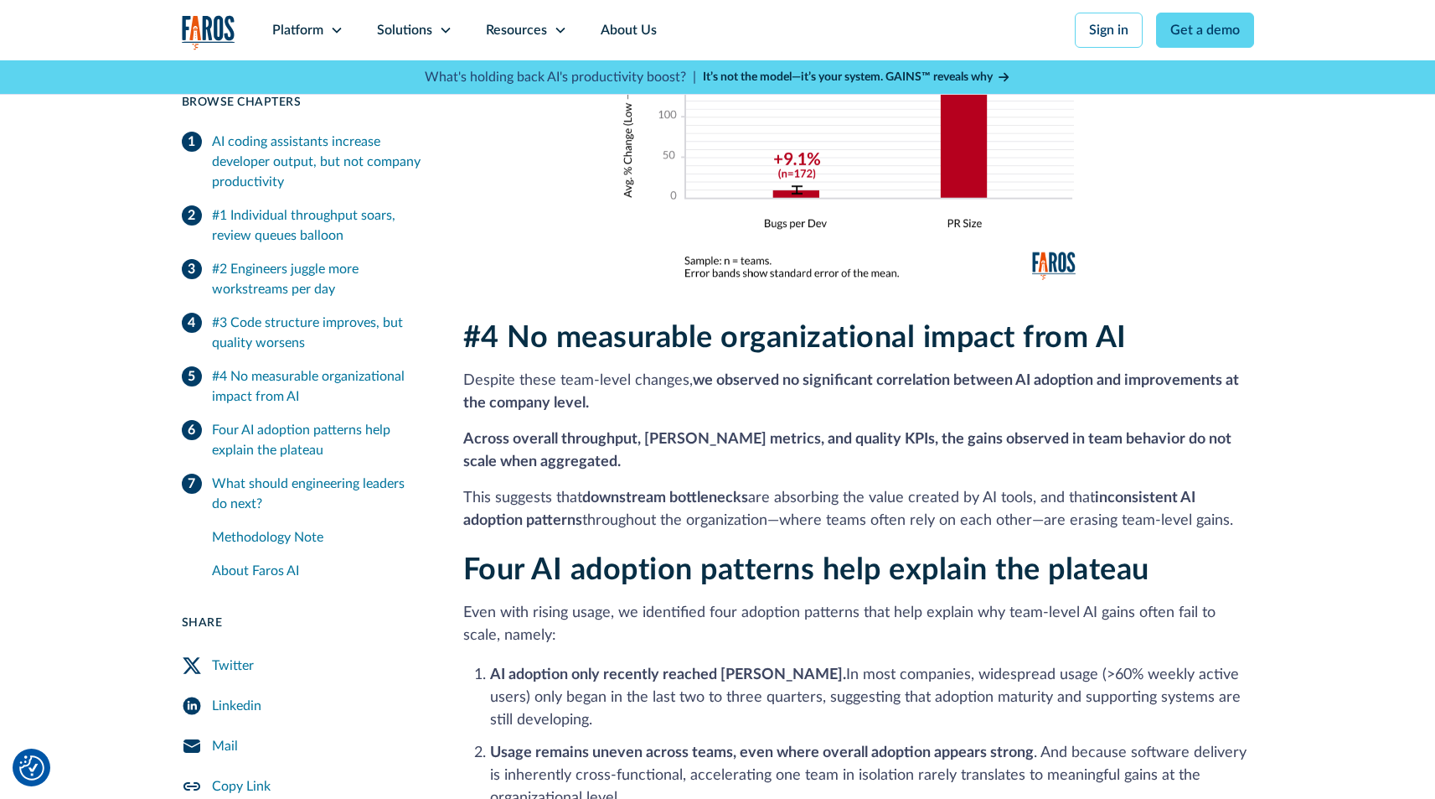
drag, startPoint x: 1259, startPoint y: 504, endPoint x: 1269, endPoint y: 500, distance: 9.8
click at [1259, 503] on div "7 min read Browse Chapters 7 min read AI coding assistants increase developer o…" at bounding box center [717, 262] width 1435 height 4749
drag, startPoint x: 1269, startPoint y: 500, endPoint x: 472, endPoint y: 303, distance: 820.8
click at [472, 303] on div "7 min read Browse Chapters 7 min read AI coding assistants increase developer o…" at bounding box center [717, 262] width 1435 height 4749
click at [463, 320] on h2 "#4 No measurable organizational impact from AI" at bounding box center [858, 338] width 791 height 36
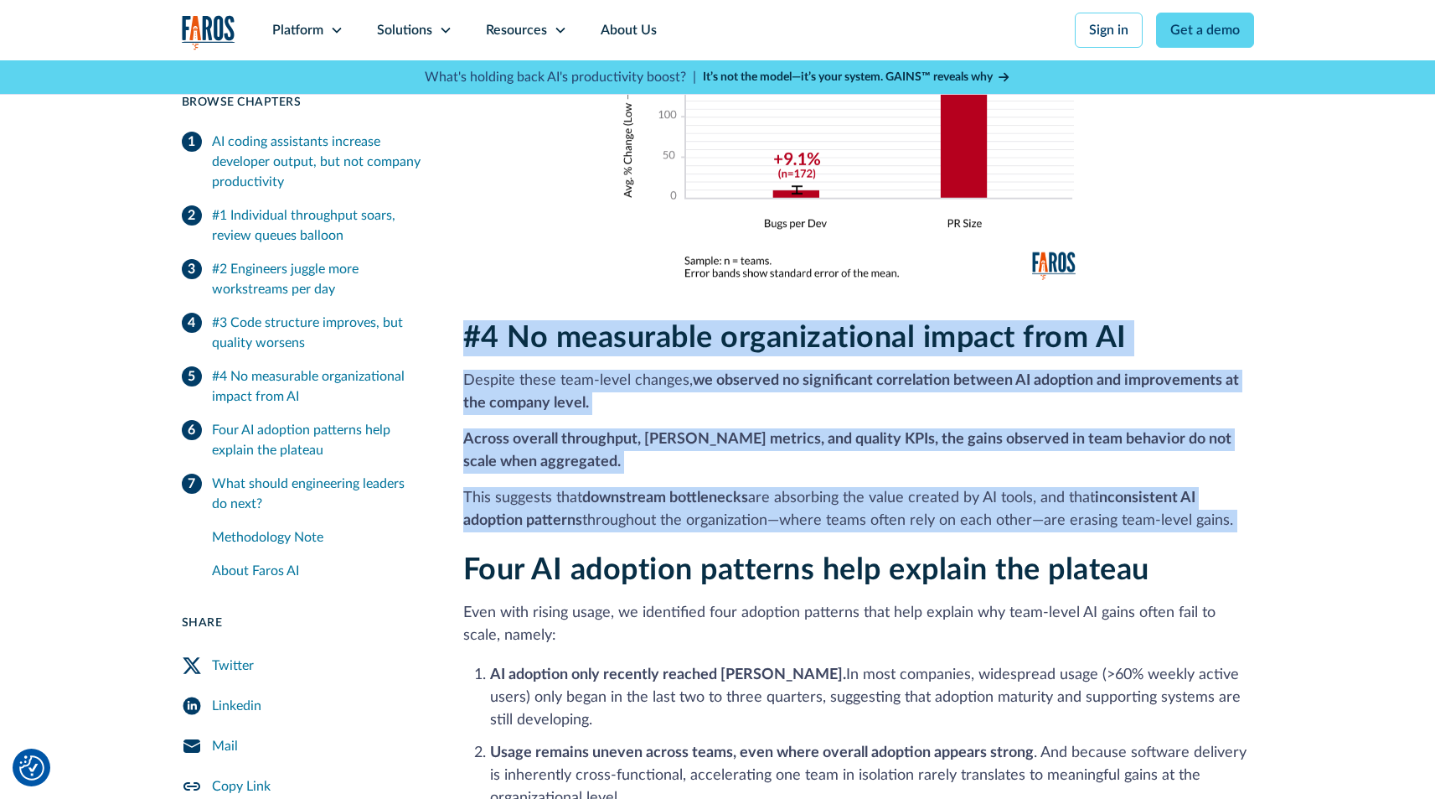
drag, startPoint x: 463, startPoint y: 304, endPoint x: 1267, endPoint y: 489, distance: 824.4
click at [1269, 486] on div "7 min read Browse Chapters 7 min read AI coding assistants increase developer o…" at bounding box center [717, 262] width 1435 height 4749
click at [1269, 495] on div "7 min read Browse Chapters 7 min read AI coding assistants increase developer o…" at bounding box center [717, 262] width 1435 height 4749
drag, startPoint x: 1280, startPoint y: 499, endPoint x: 489, endPoint y: 304, distance: 814.5
click at [489, 304] on div "7 min read Browse Chapters 7 min read AI coding assistants increase developer o…" at bounding box center [717, 262] width 1435 height 4749
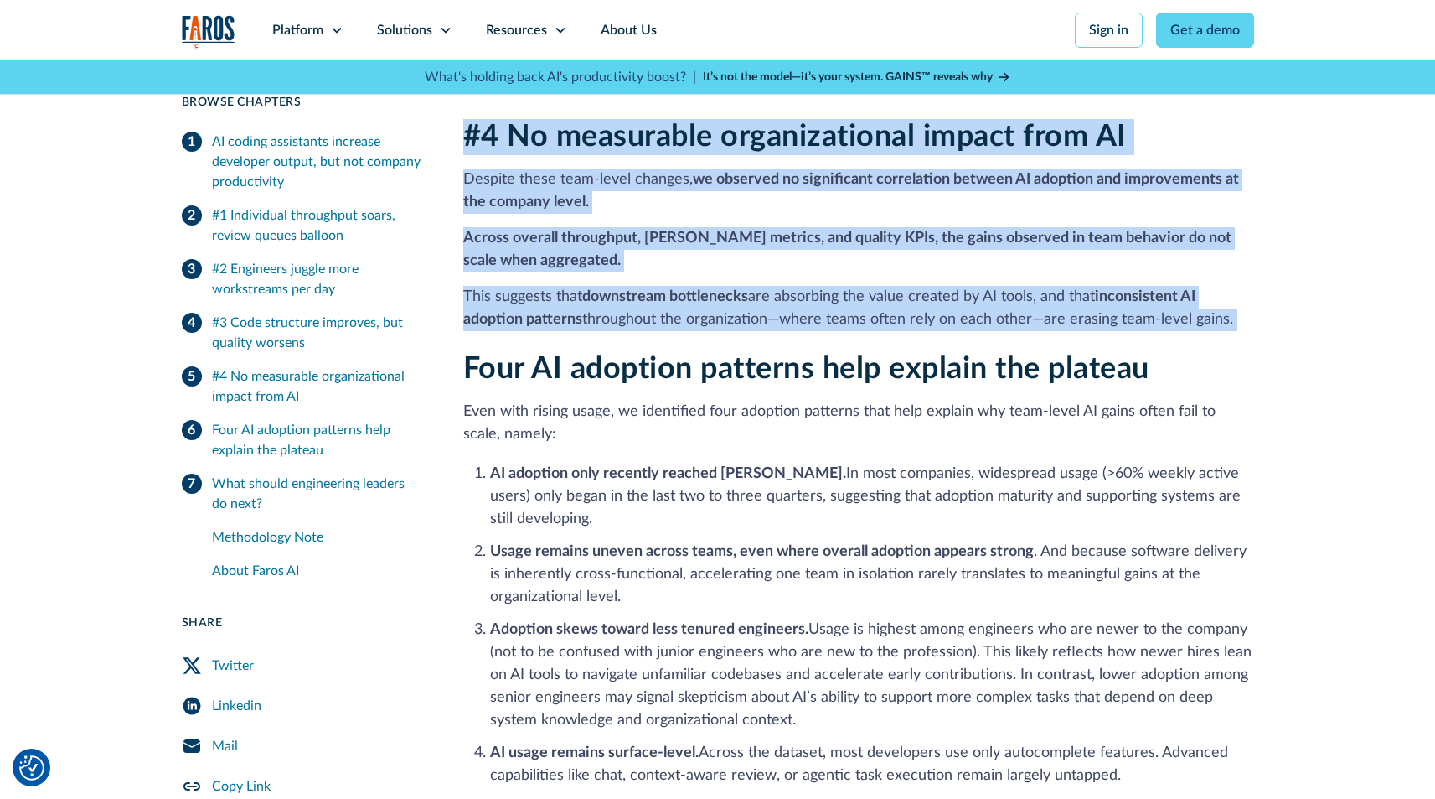
scroll to position [2780, 0]
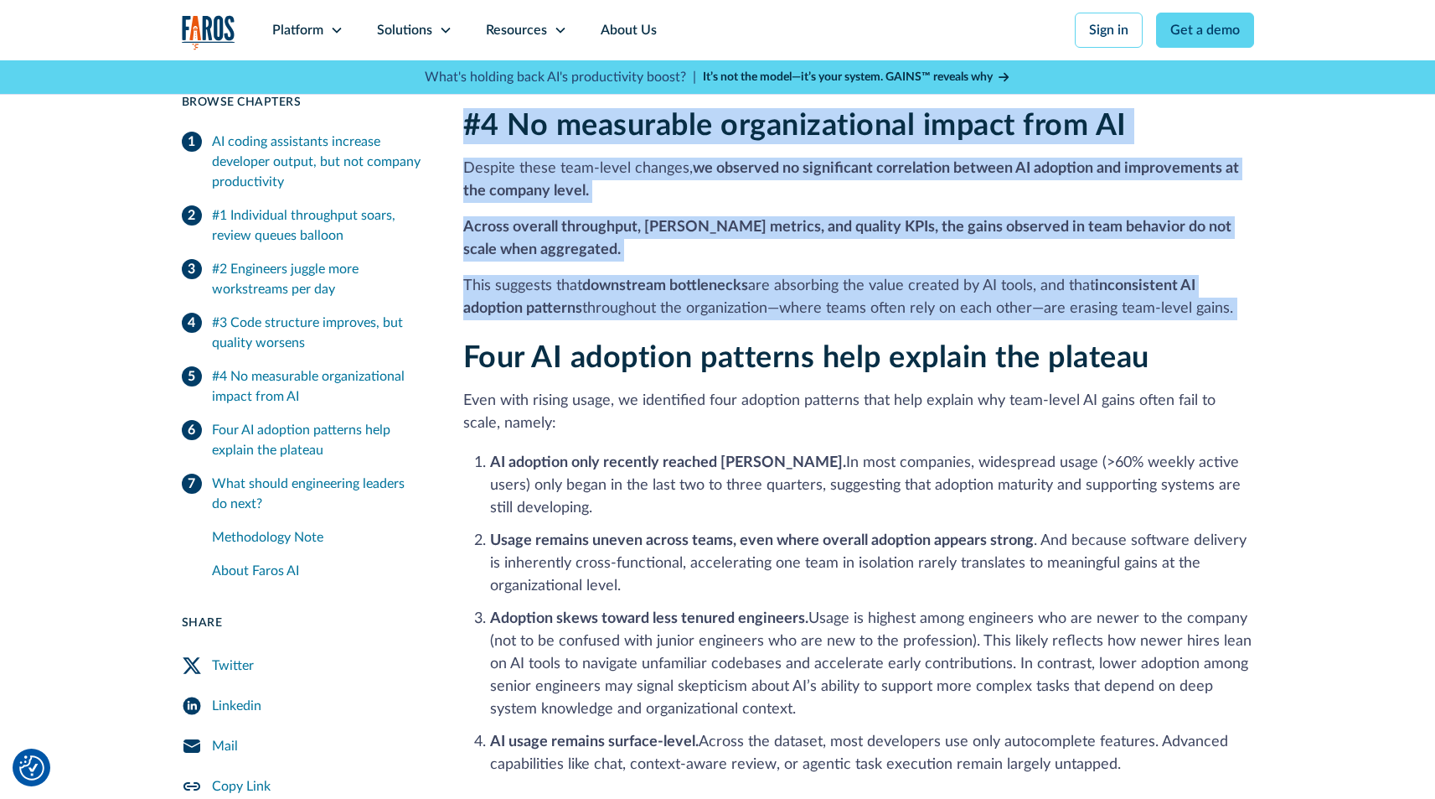
drag, startPoint x: 805, startPoint y: 684, endPoint x: 463, endPoint y: 382, distance: 455.9
click at [463, 384] on div "Four AI adoption patterns help explain the plateau Even with rising usage, we i…" at bounding box center [858, 558] width 791 height 436
click at [543, 530] on li "Usage remains uneven across teams, even where overall adoption appears strong .…" at bounding box center [872, 564] width 764 height 68
drag, startPoint x: 835, startPoint y: 674, endPoint x: 449, endPoint y: 528, distance: 412.9
click at [449, 530] on div "7 min read Browse Chapters 7 min read AI coding assistants increase developer o…" at bounding box center [718, 50] width 1073 height 4669
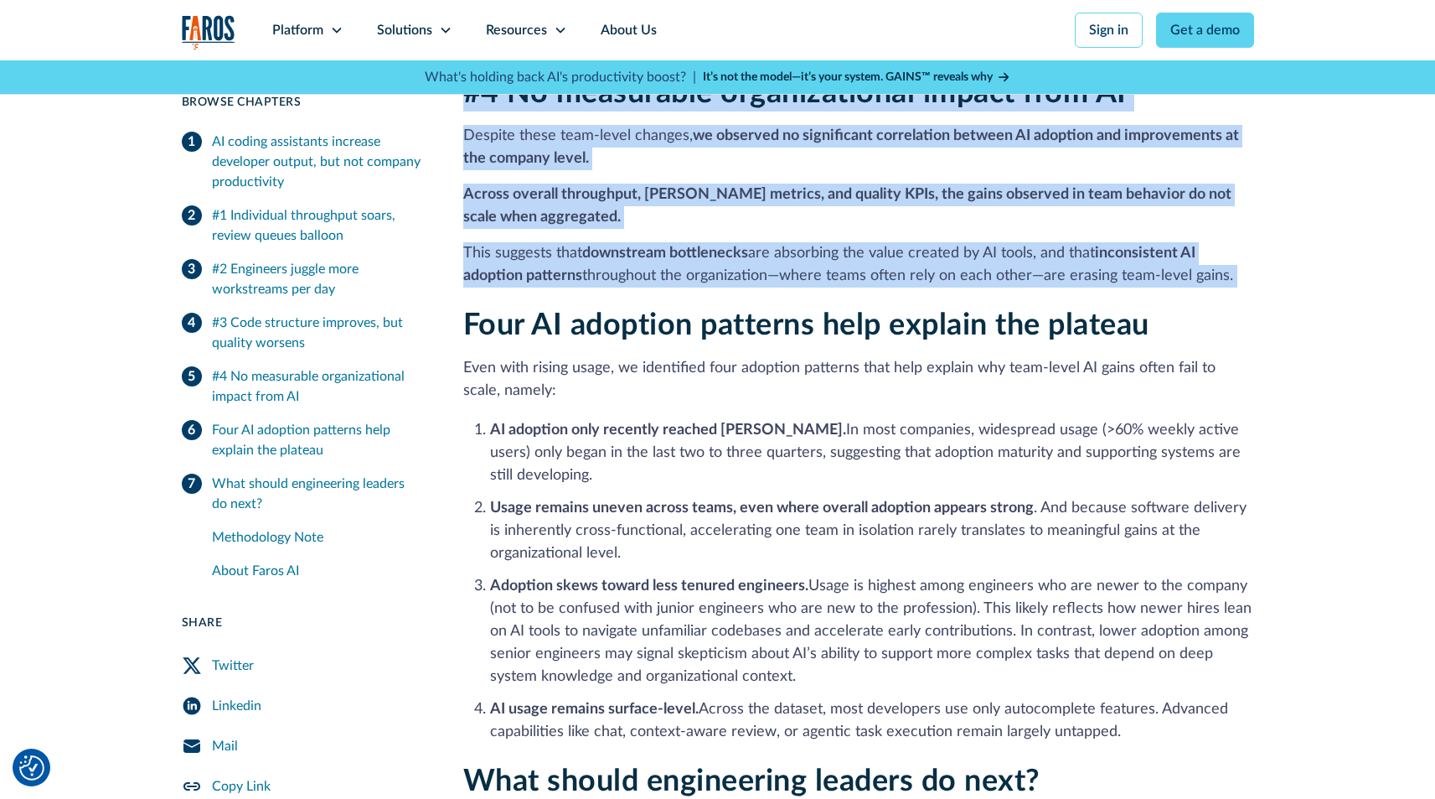
scroll to position [2856, 0]
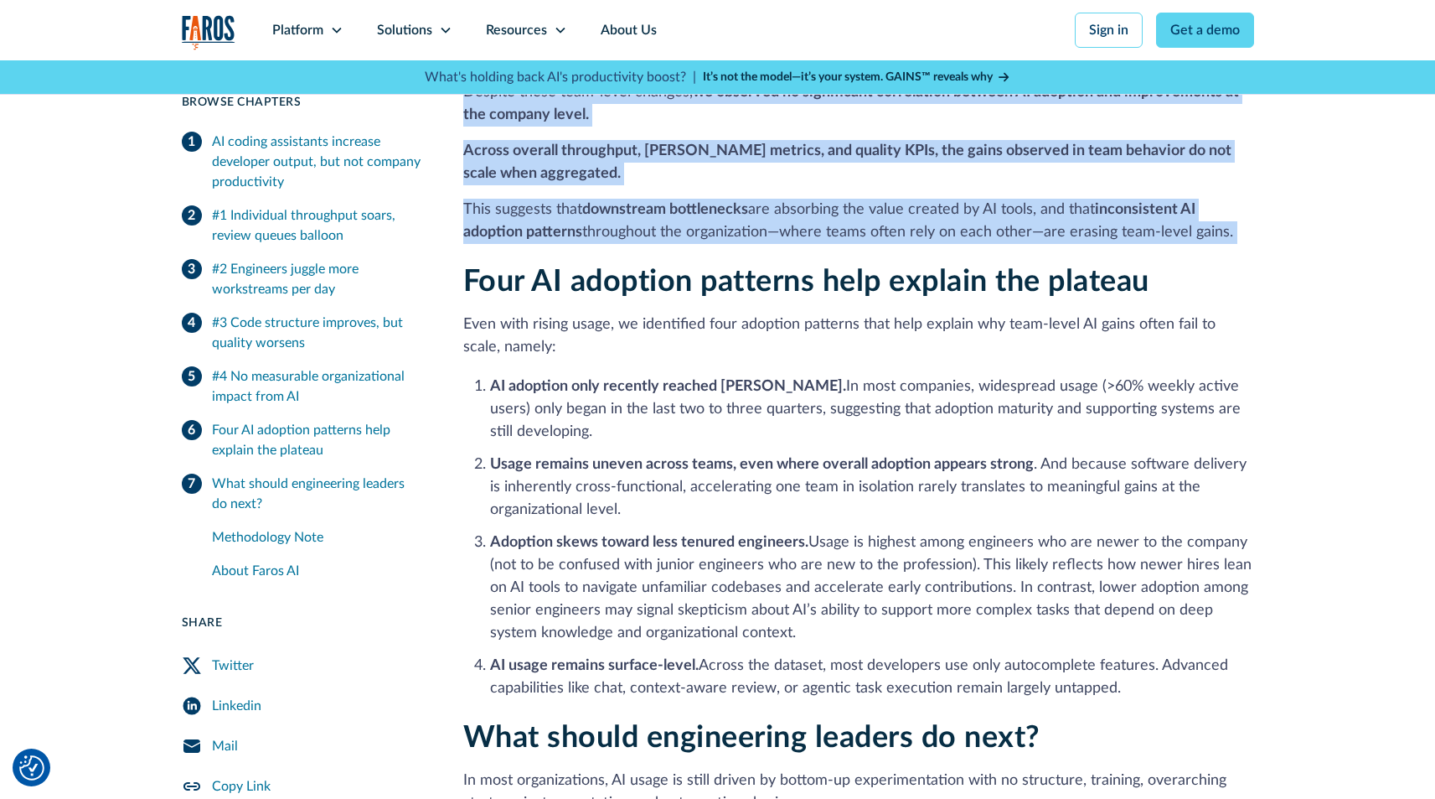
click at [618, 576] on li "Adoption skews toward less tenured engineers. Usage is highest among engineers …" at bounding box center [872, 587] width 764 height 113
drag, startPoint x: 830, startPoint y: 597, endPoint x: 483, endPoint y: 514, distance: 356.9
click at [490, 531] on li "Adoption skews toward less tenured engineers. Usage is highest among engineers …" at bounding box center [872, 587] width 764 height 113
drag, startPoint x: 483, startPoint y: 514, endPoint x: 1173, endPoint y: 668, distance: 707.4
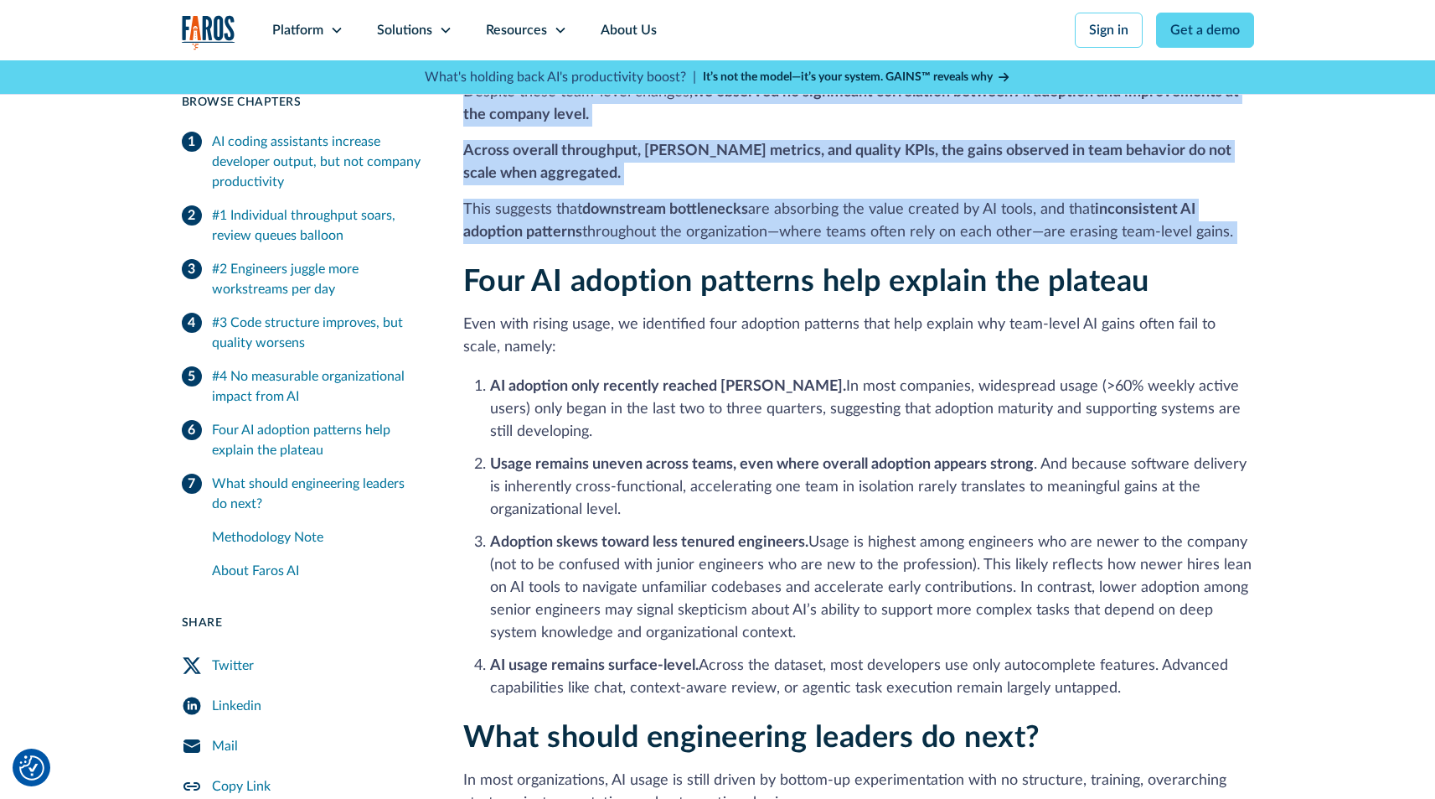
click at [1173, 668] on ol "AI adoption only recently reached [PERSON_NAME]. In most companies, widespread …" at bounding box center [858, 536] width 791 height 328
click at [1173, 668] on li "AI usage remains surface-level. Across the dataset, most developers use only au…" at bounding box center [872, 676] width 764 height 45
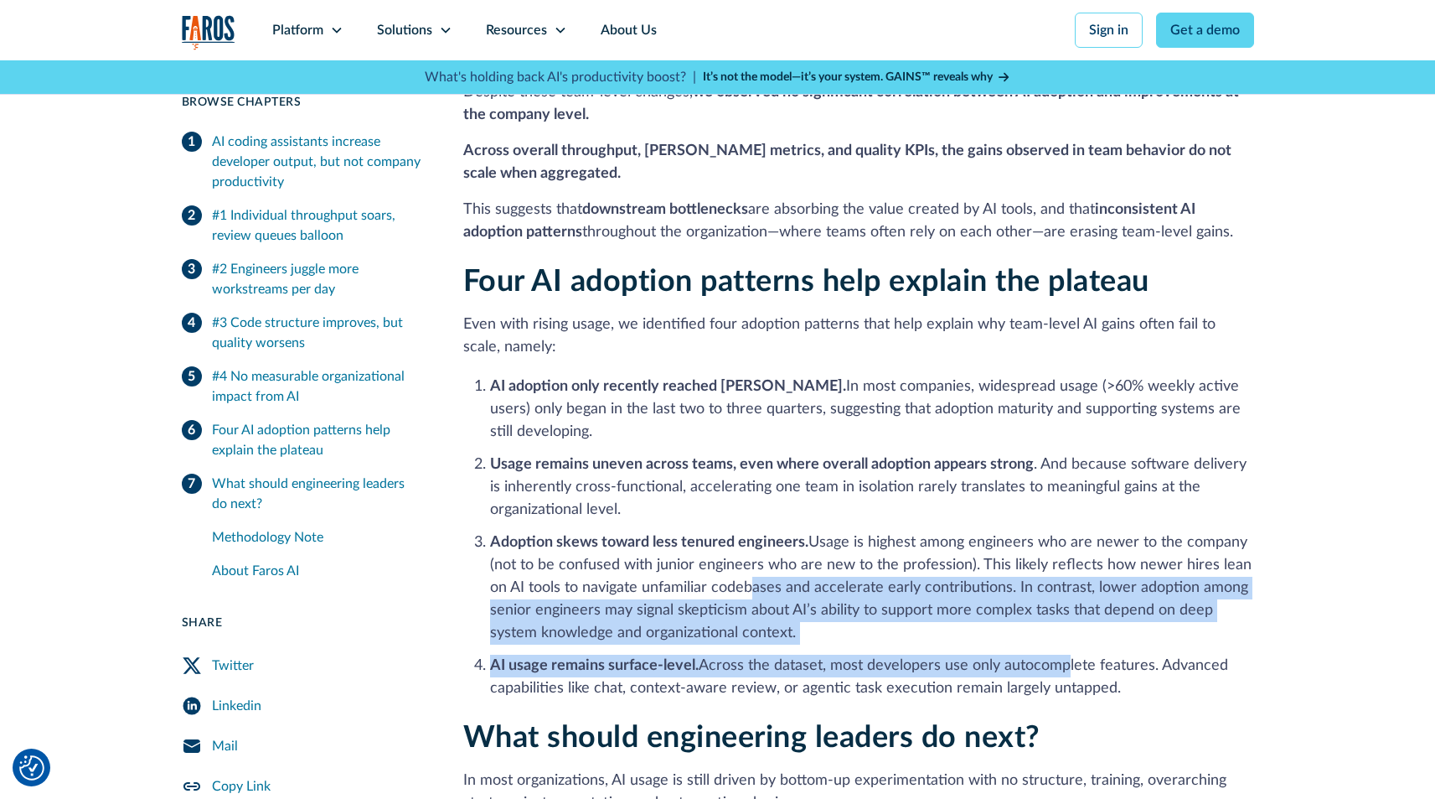
drag, startPoint x: 1065, startPoint y: 649, endPoint x: 739, endPoint y: 567, distance: 335.9
click at [748, 571] on ol "AI adoption only recently reached [PERSON_NAME]. In most companies, widespread …" at bounding box center [858, 536] width 791 height 328
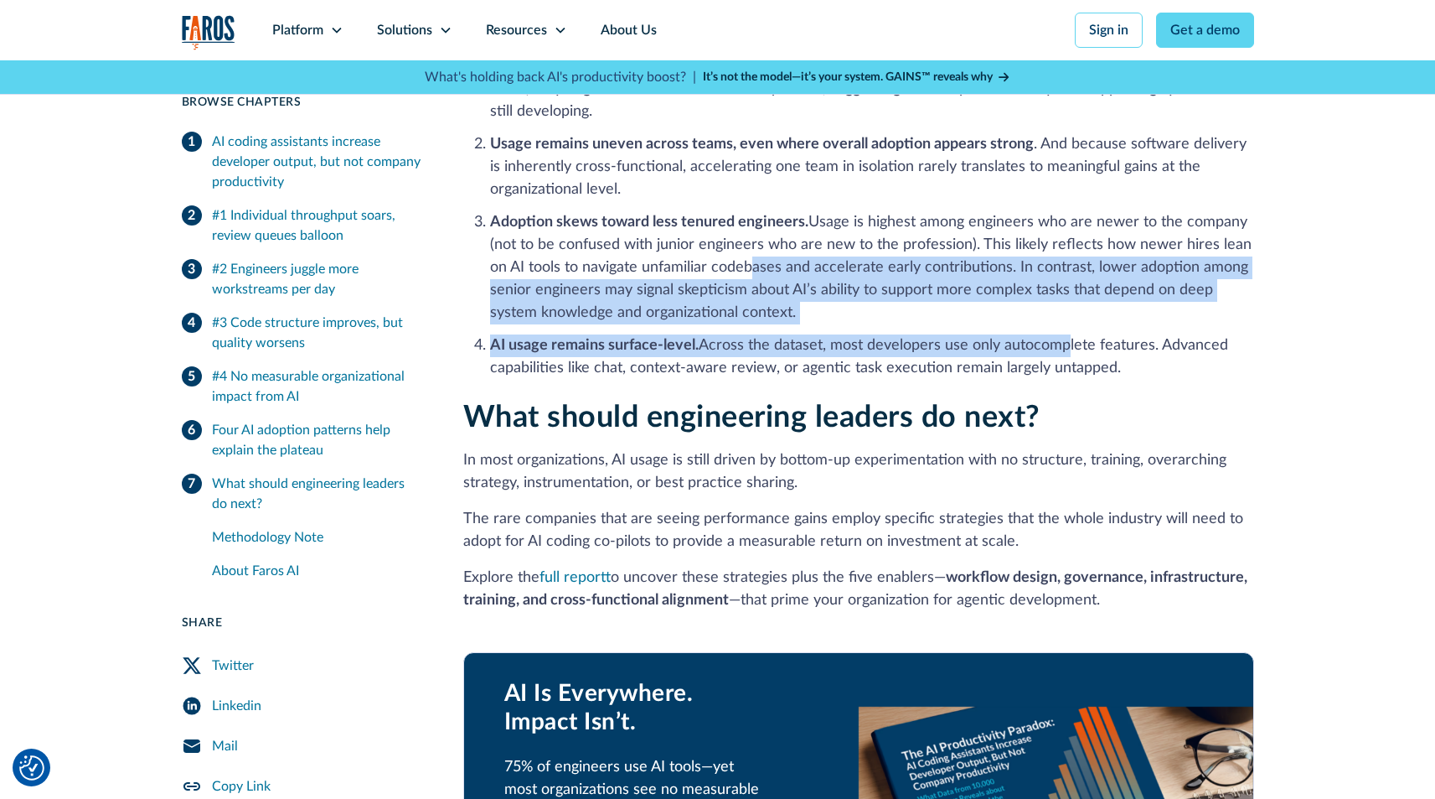
scroll to position [3239, 0]
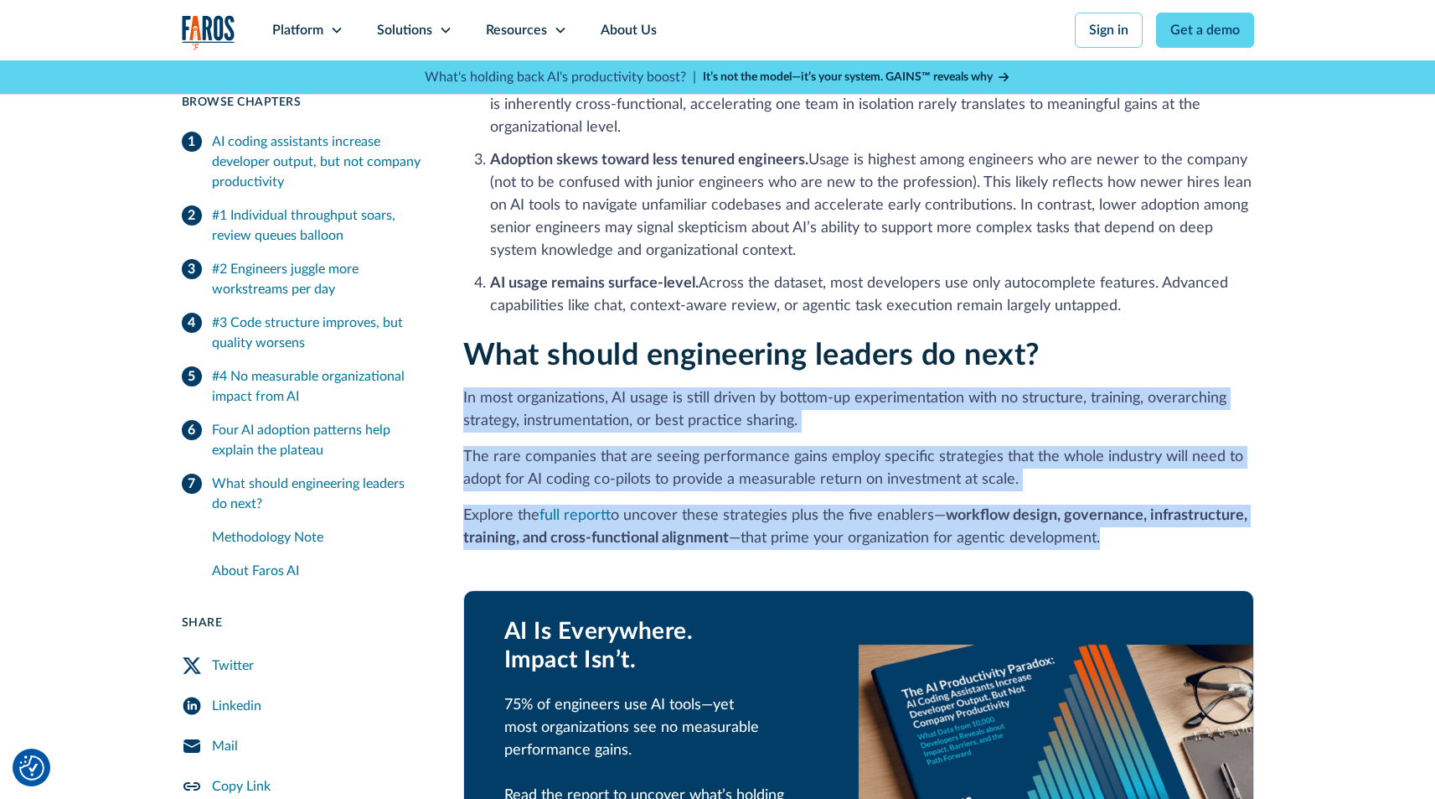
drag, startPoint x: 455, startPoint y: 370, endPoint x: 1160, endPoint y: 522, distance: 721.0
click at [1160, 522] on p "Explore the full report to uncover these strategies plus the five enablers— wor…" at bounding box center [858, 526] width 791 height 45
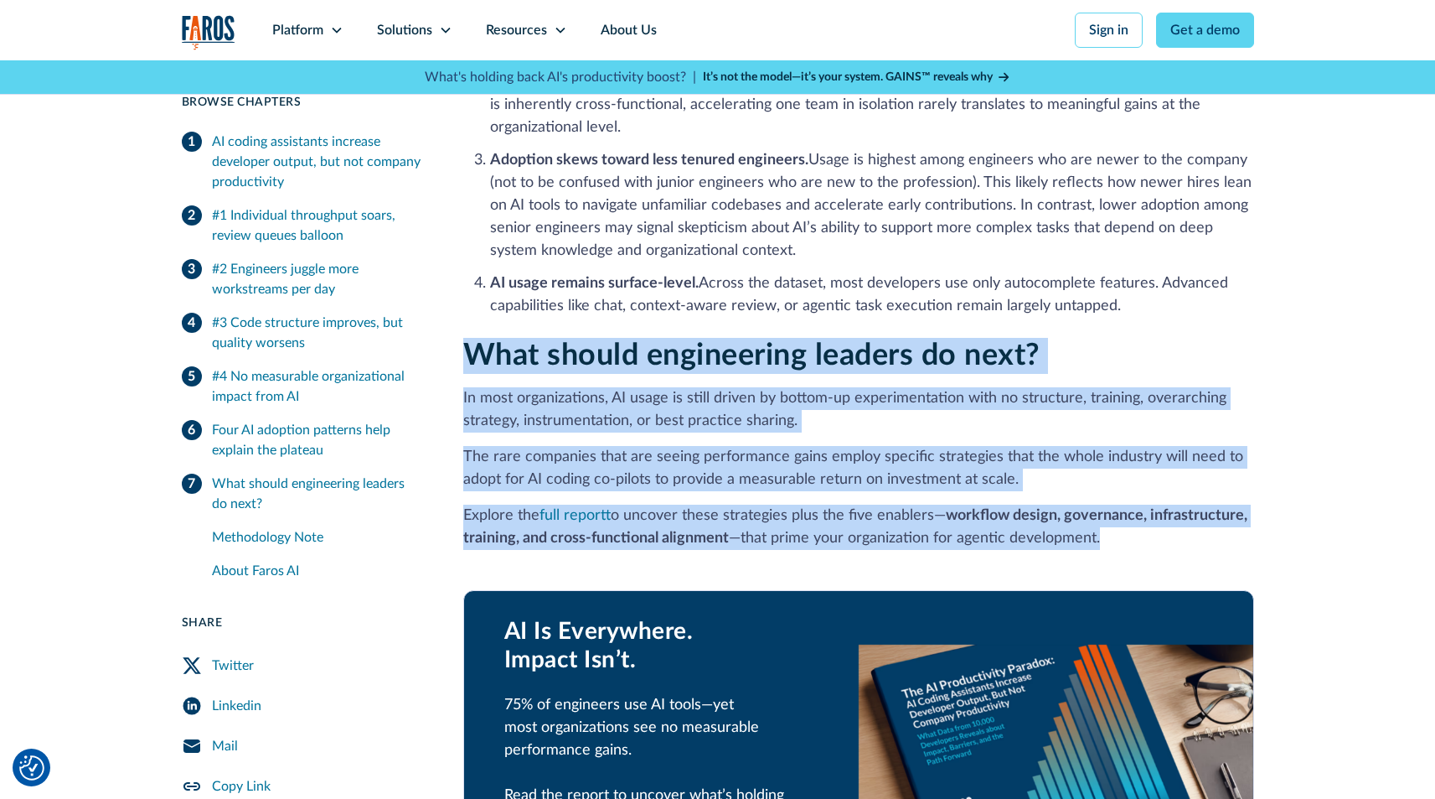
drag, startPoint x: 1160, startPoint y: 522, endPoint x: 433, endPoint y: 335, distance: 750.1
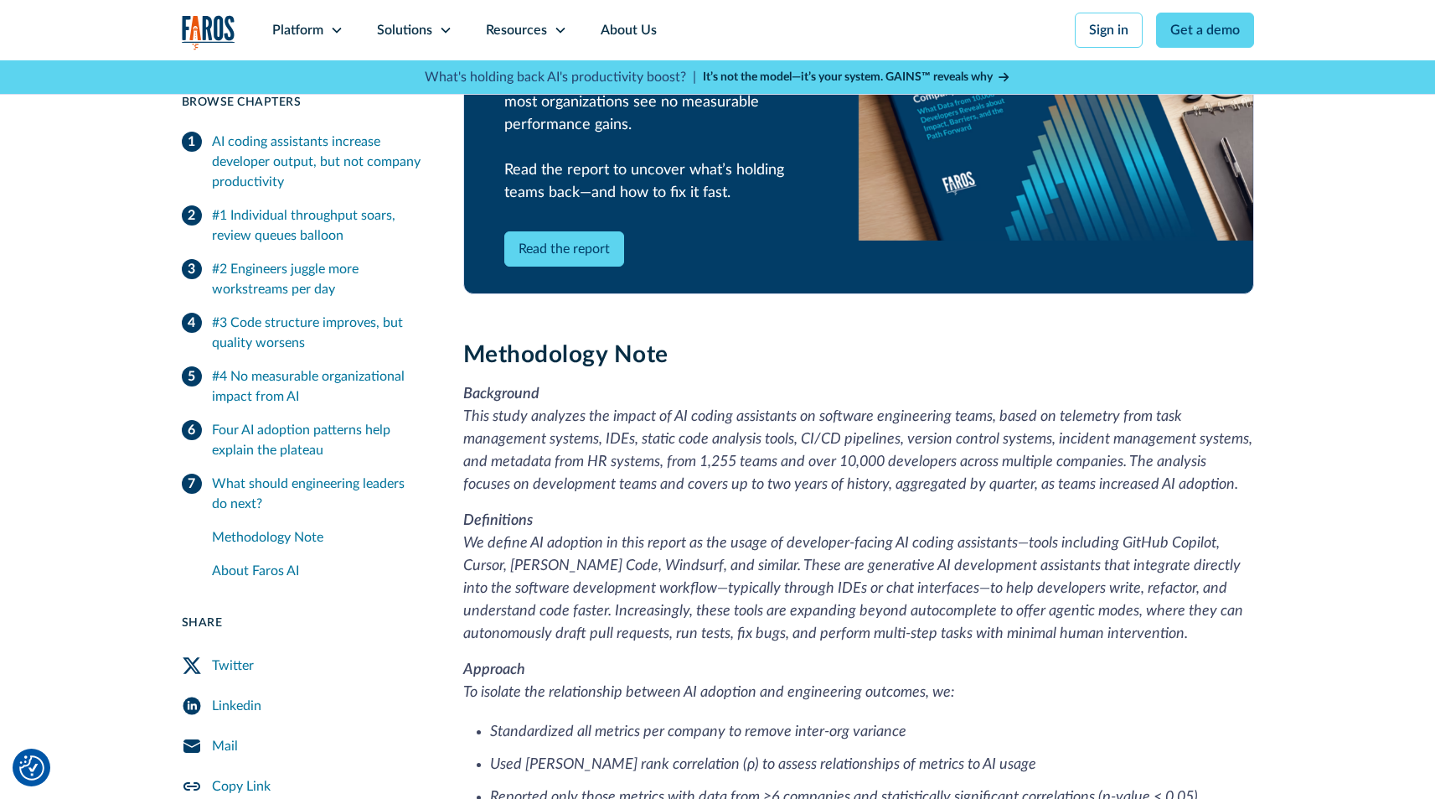
scroll to position [3959, 0]
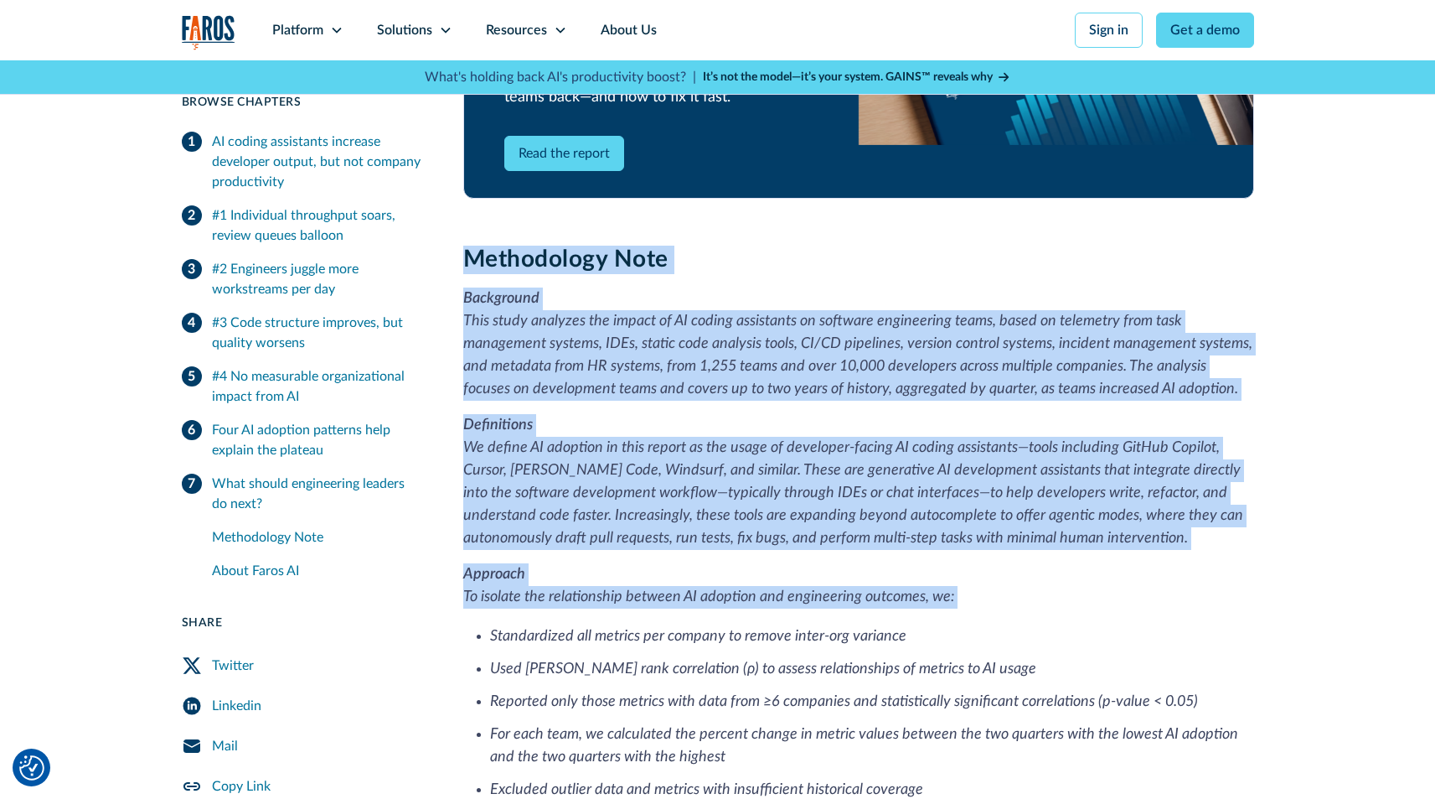
drag, startPoint x: 465, startPoint y: 231, endPoint x: 895, endPoint y: 622, distance: 580.7
click at [901, 601] on div "Methodology Note Background This study analyzes the impact of AI coding assista…" at bounding box center [858, 584] width 791 height 676
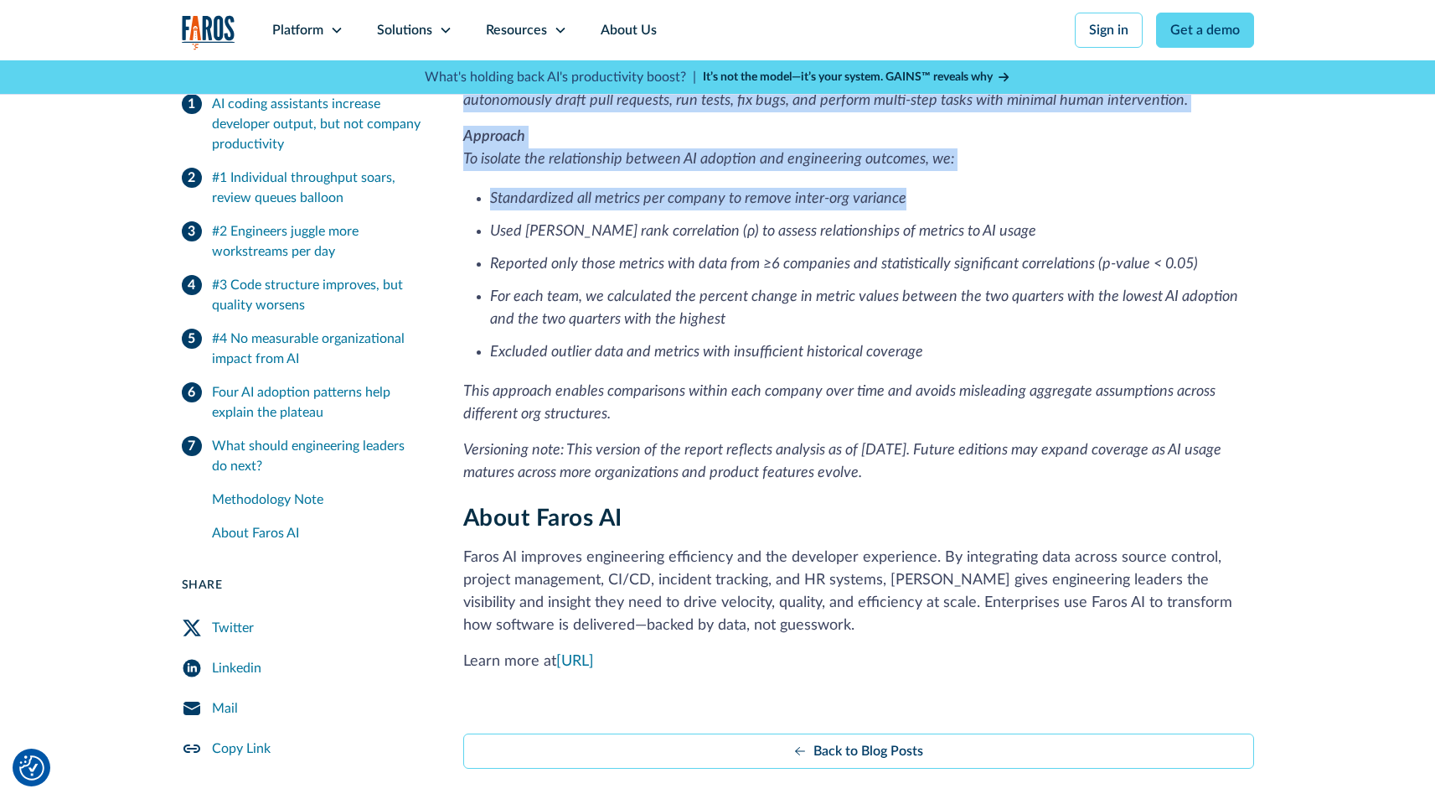
scroll to position [4289, 0]
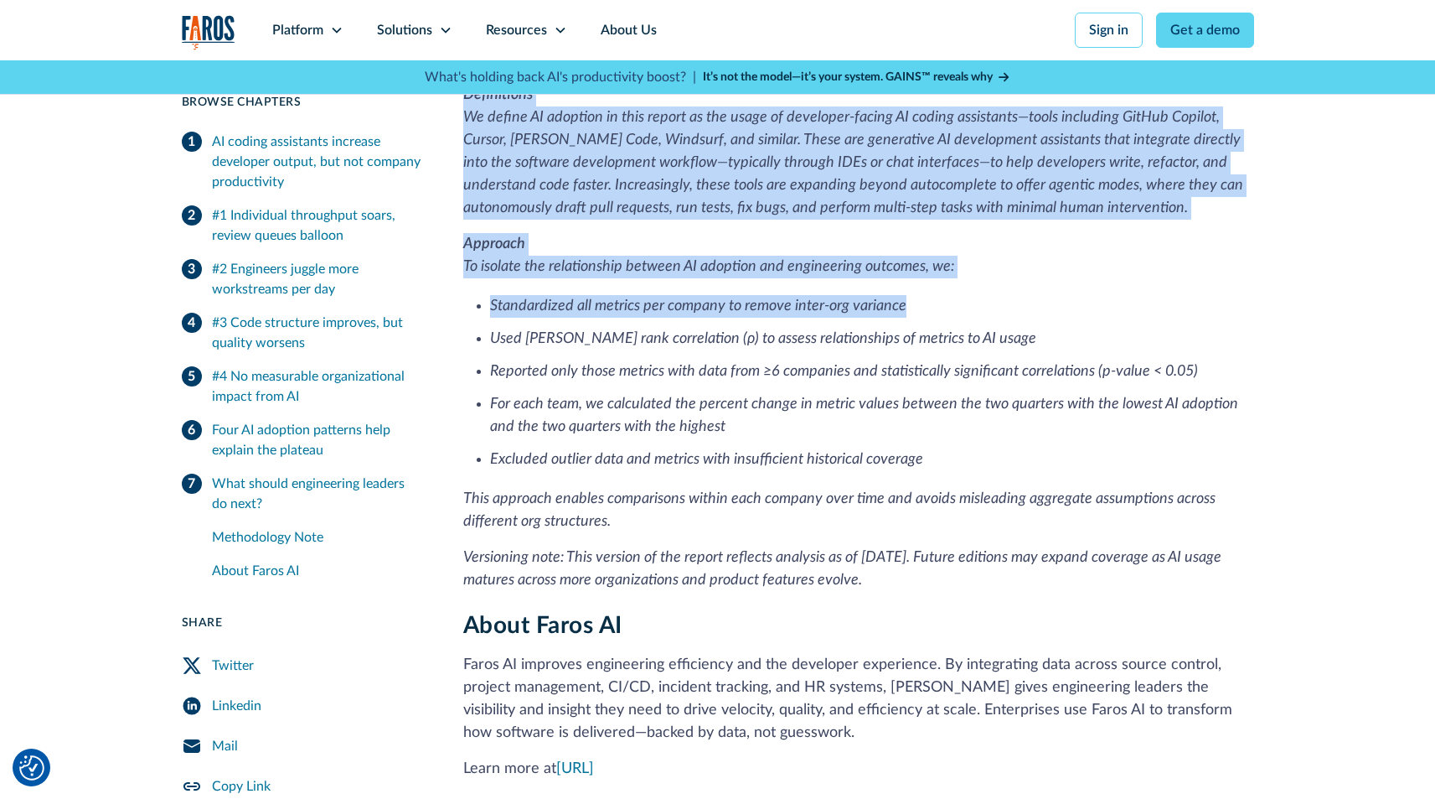
click at [584, 295] on ul "Standardized all metrics per company to remove inter-org variance Used [PERSON_…" at bounding box center [858, 381] width 791 height 179
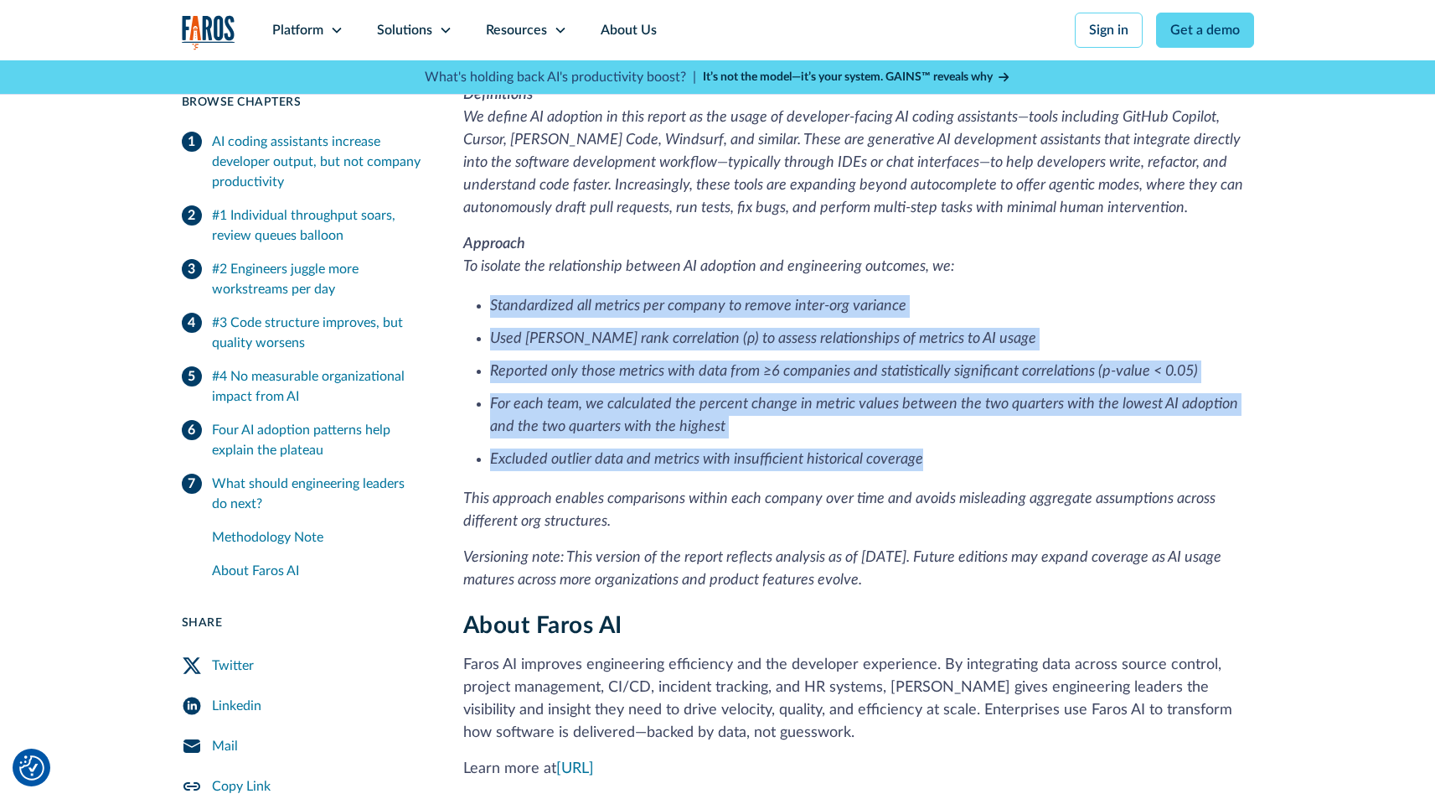
drag, startPoint x: 488, startPoint y: 284, endPoint x: 1026, endPoint y: 430, distance: 557.3
click at [1026, 430] on ul "Standardized all metrics per company to remove inter-org variance Used [PERSON_…" at bounding box center [858, 381] width 791 height 179
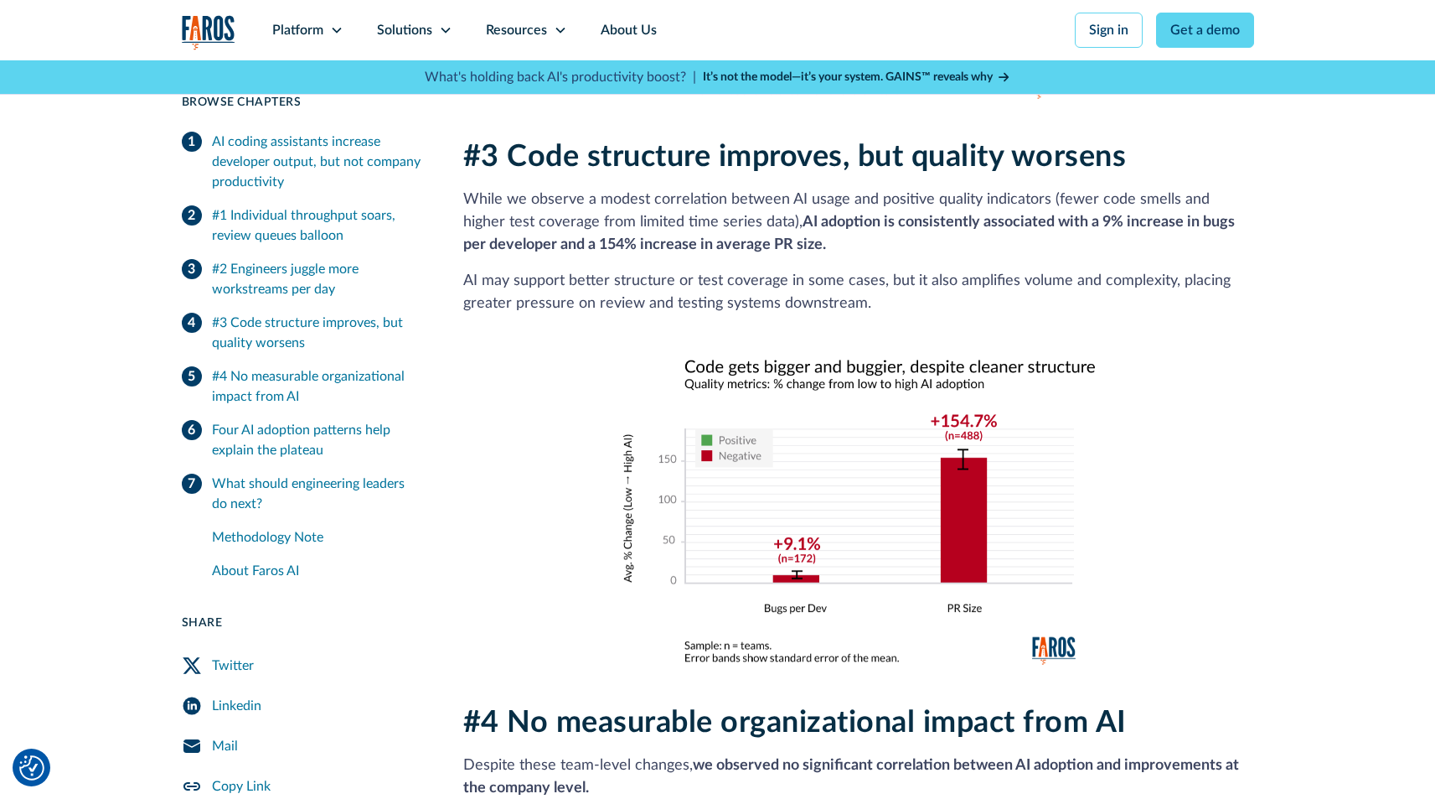
scroll to position [2278, 0]
